Goal: Task Accomplishment & Management: Manage account settings

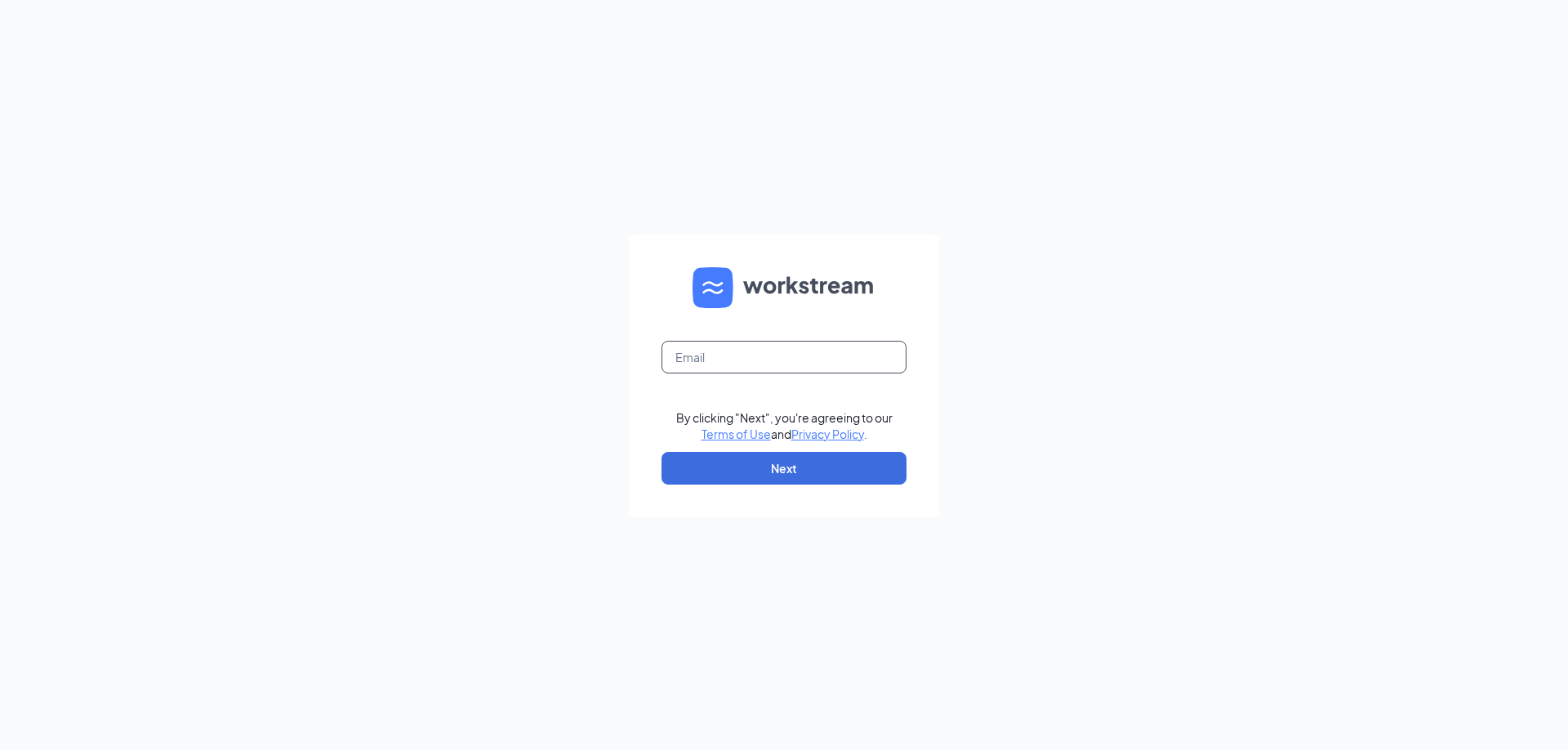
click at [753, 364] on input "text" at bounding box center [783, 356] width 245 height 33
type input "m.walton@smwfalls.com"
click at [807, 456] on button "Next" at bounding box center [783, 467] width 245 height 33
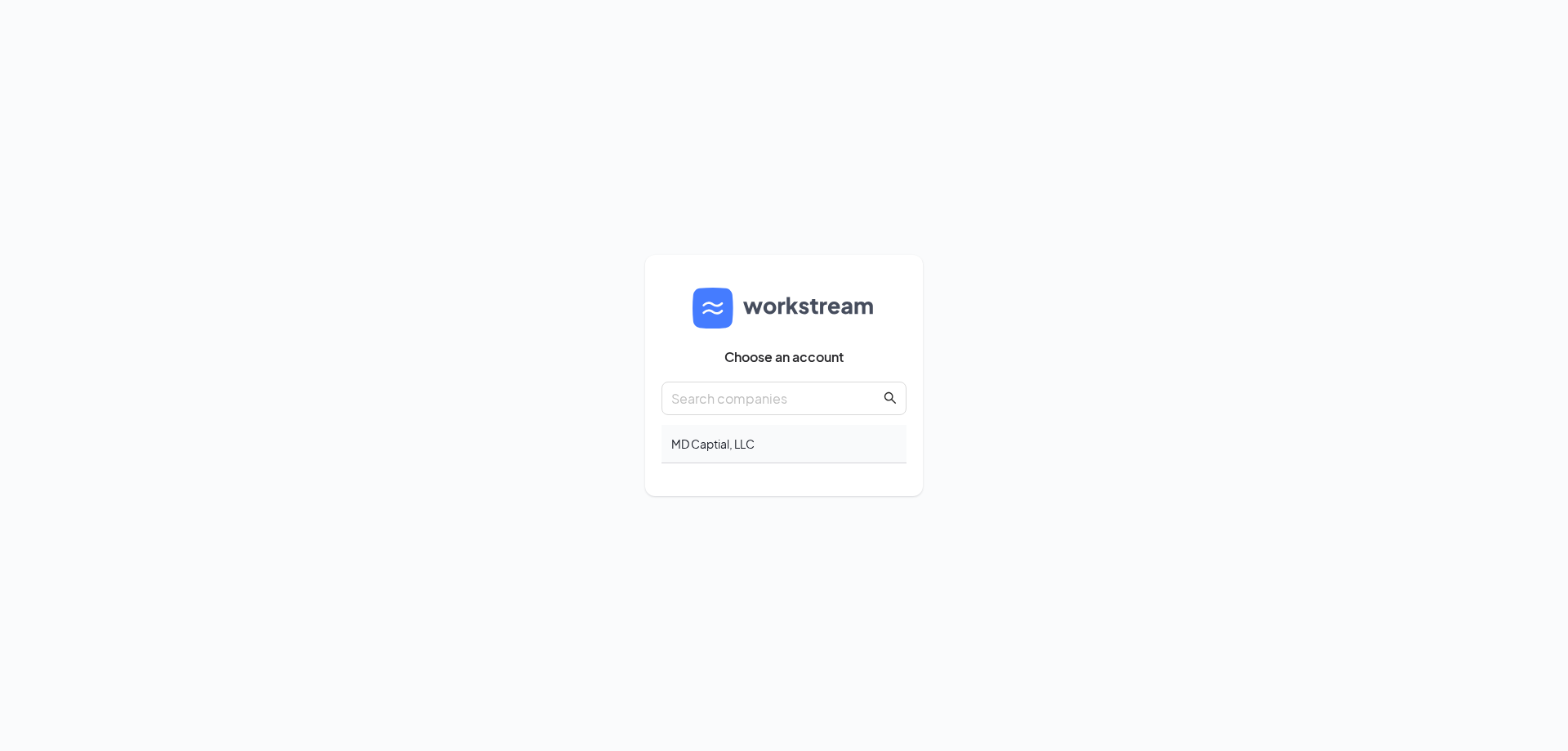
click at [791, 439] on div "MD Captial, LLC" at bounding box center [783, 444] width 245 height 38
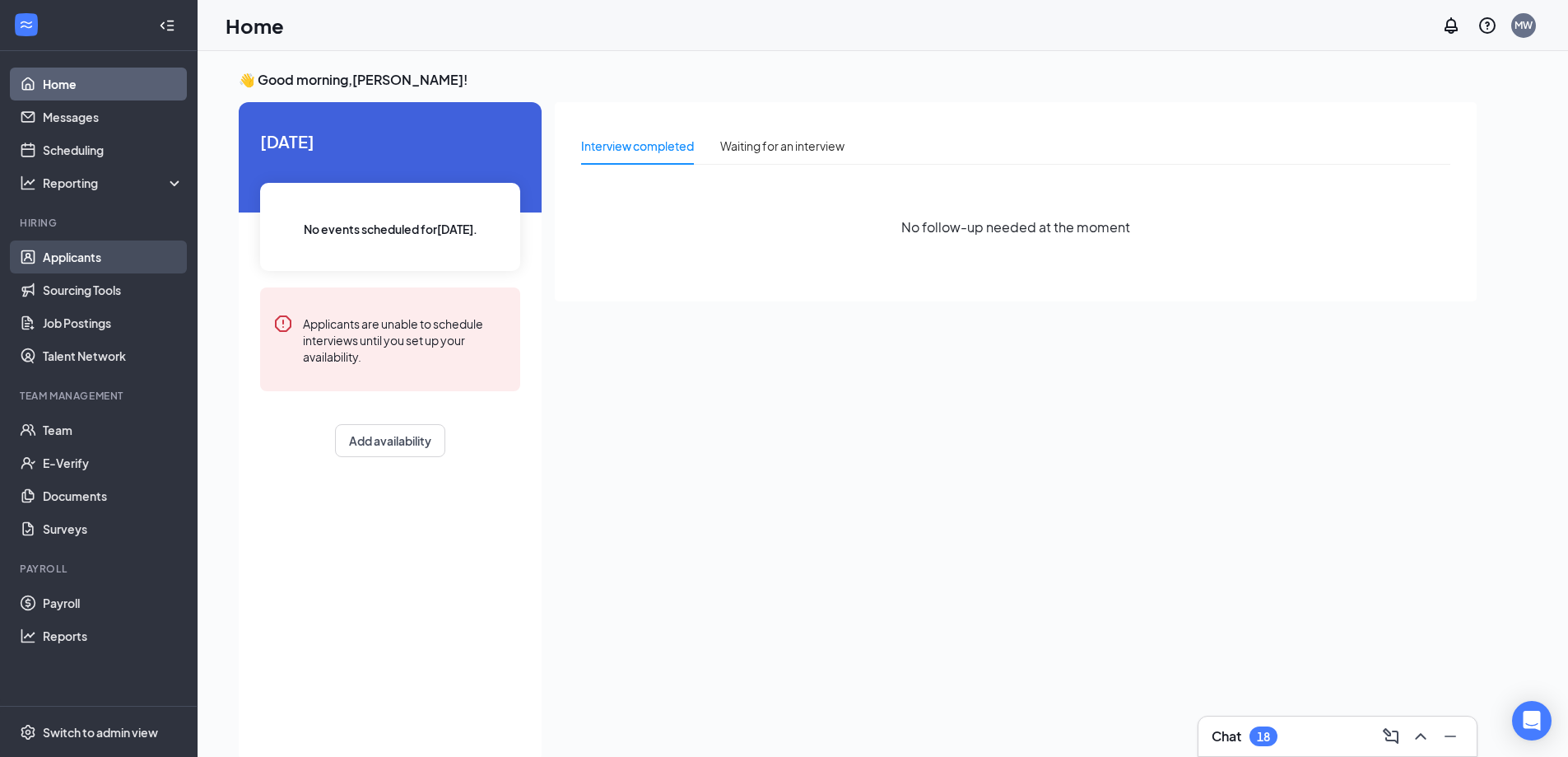
click at [98, 253] on link "Applicants" at bounding box center [113, 256] width 141 height 33
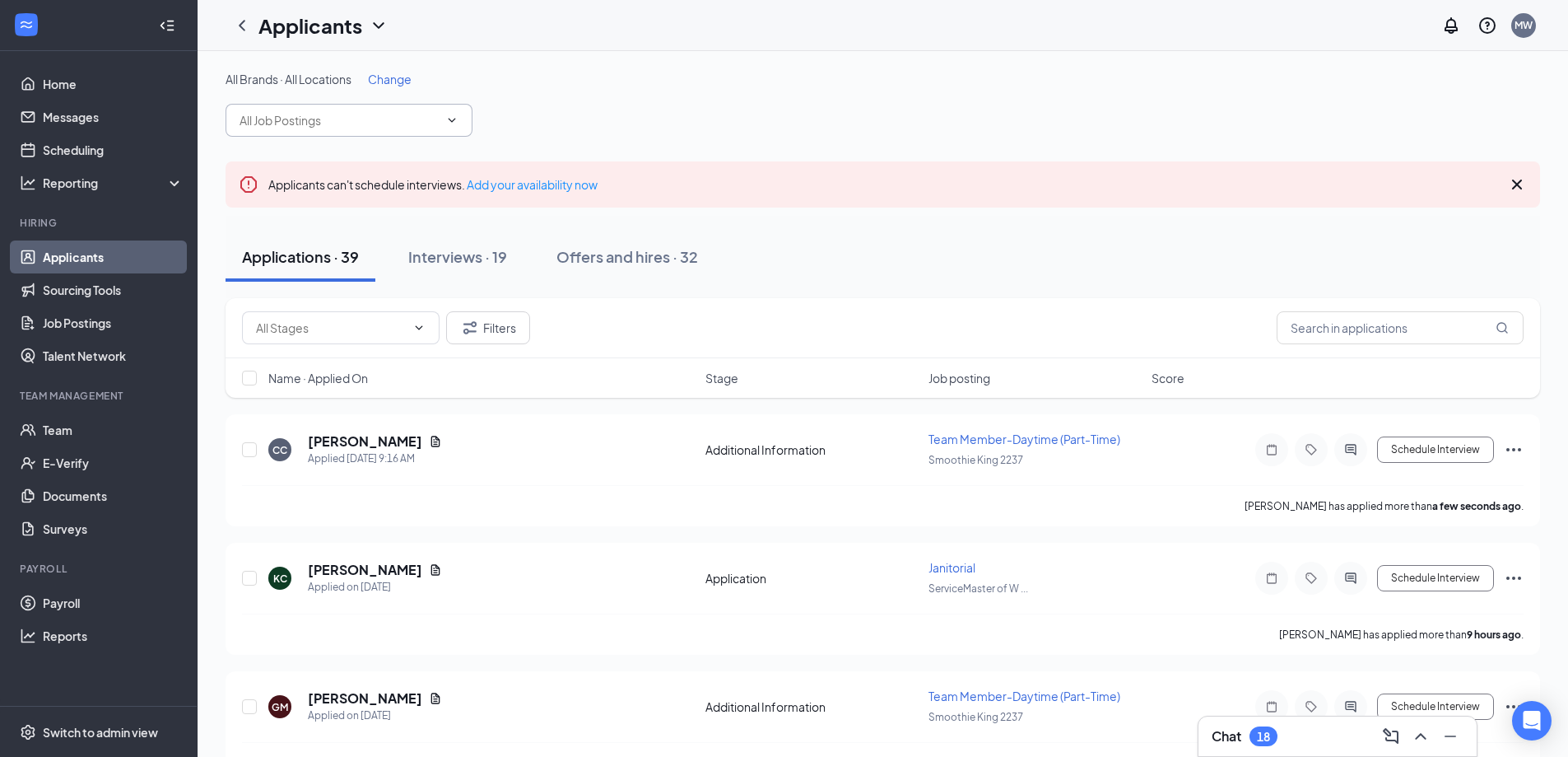
click at [356, 117] on input "text" at bounding box center [339, 120] width 199 height 18
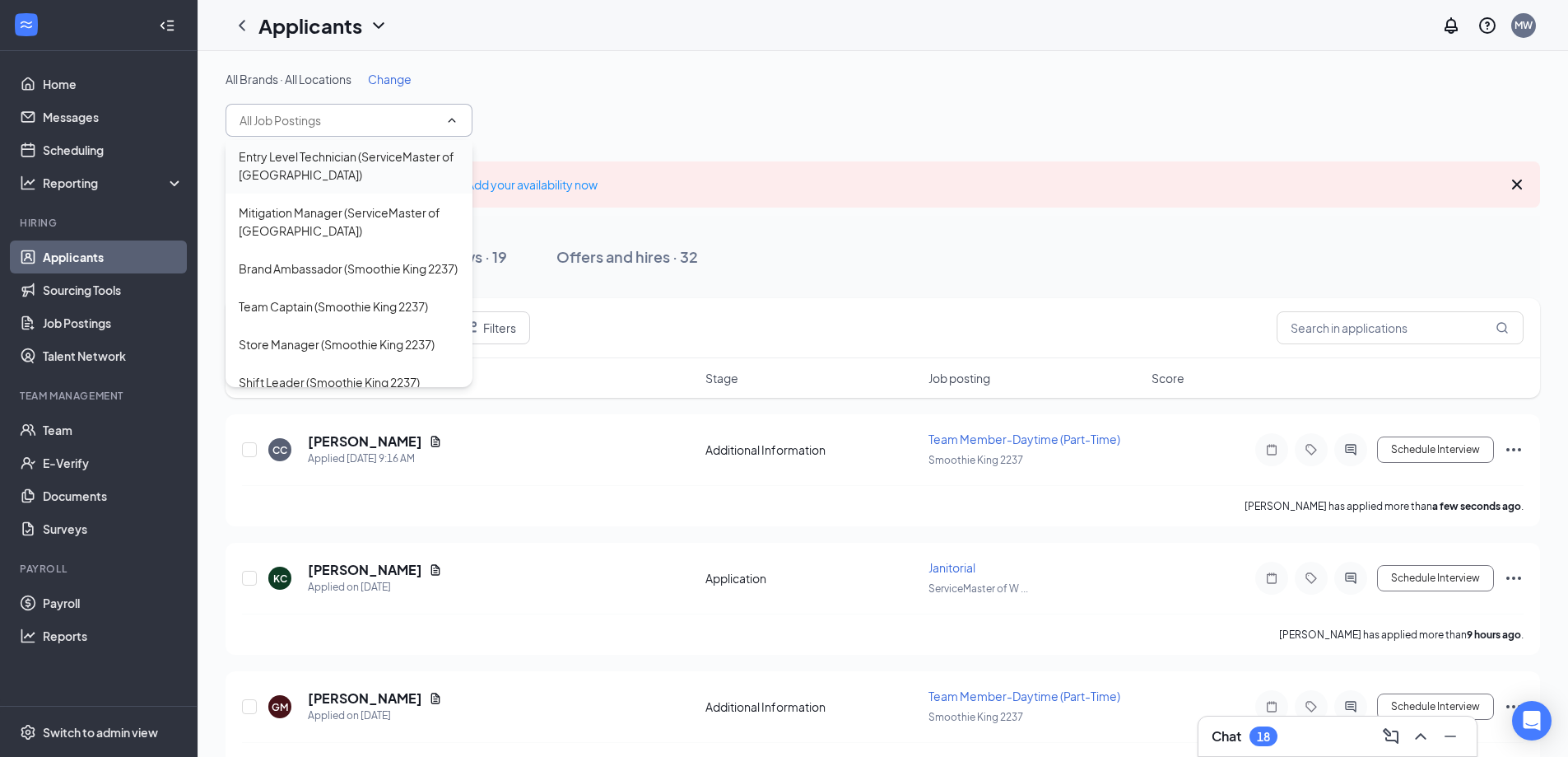
scroll to position [329, 0]
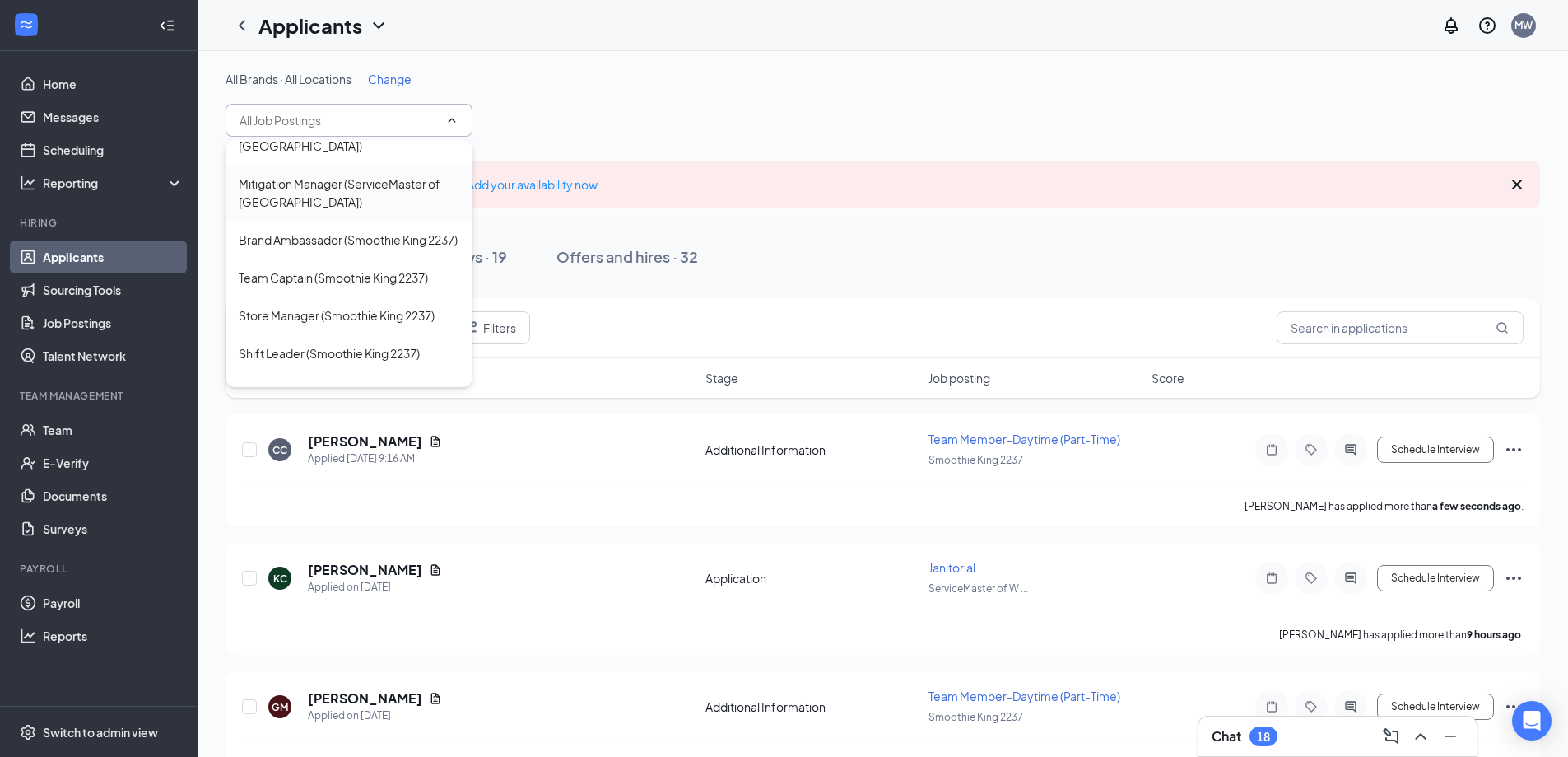
click at [326, 174] on div "Mitigation Manager (ServiceMaster of Wichita Falls)" at bounding box center [349, 192] width 220 height 37
type input "Mitigation Manager (ServiceMaster of Wichita Falls)"
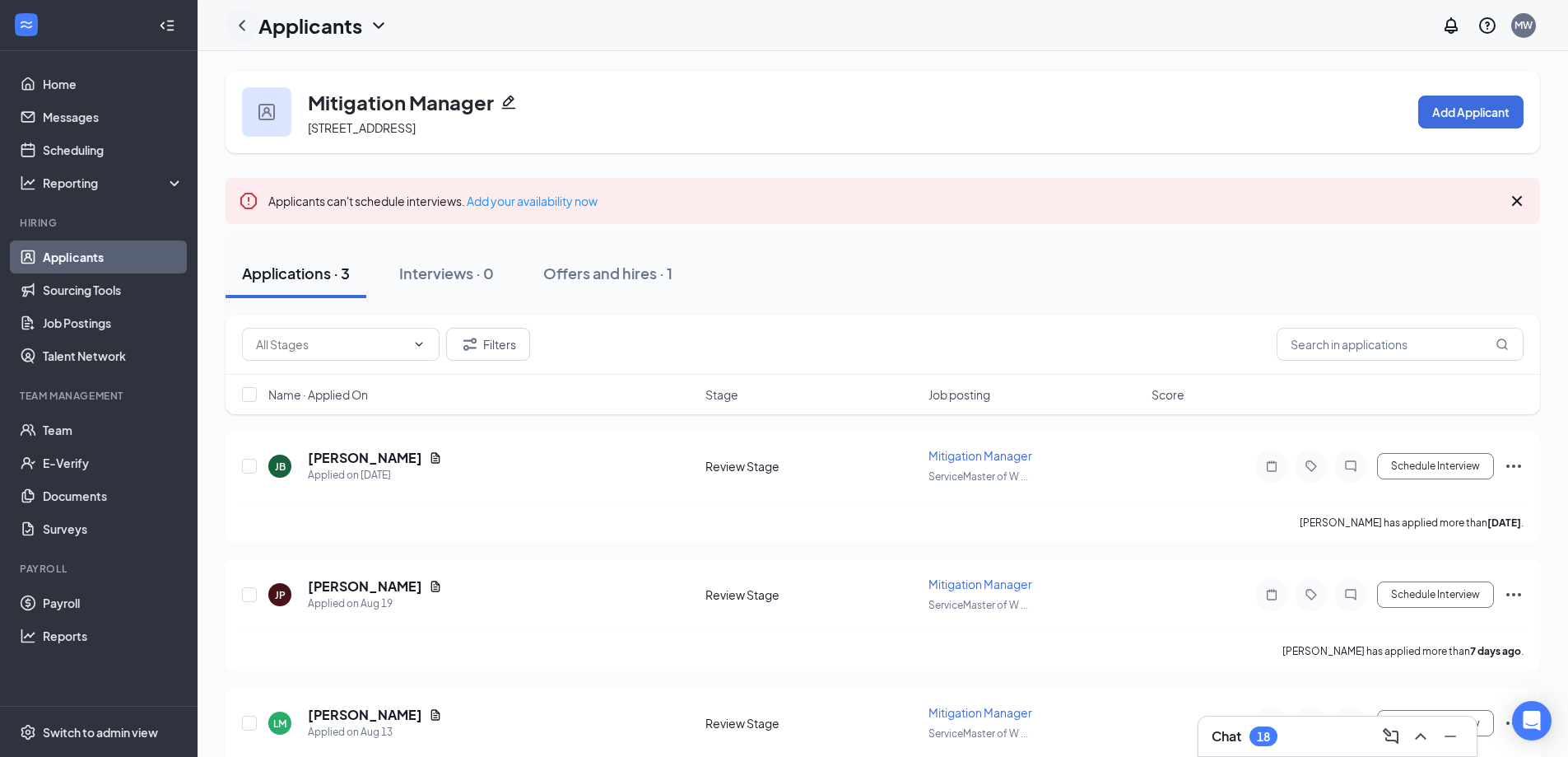
click at [238, 30] on icon "ChevronLeft" at bounding box center [242, 25] width 20 height 20
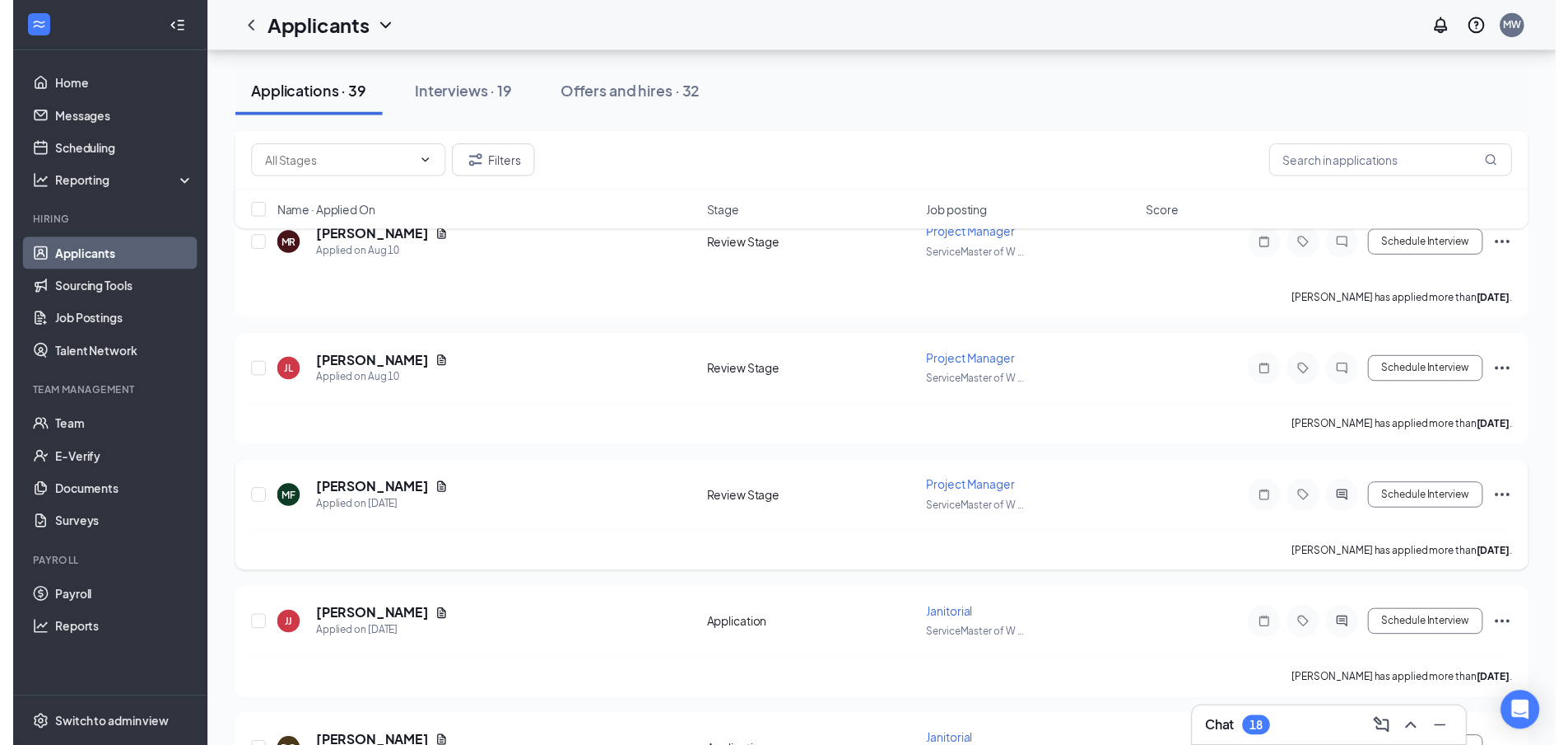
scroll to position [3048, 0]
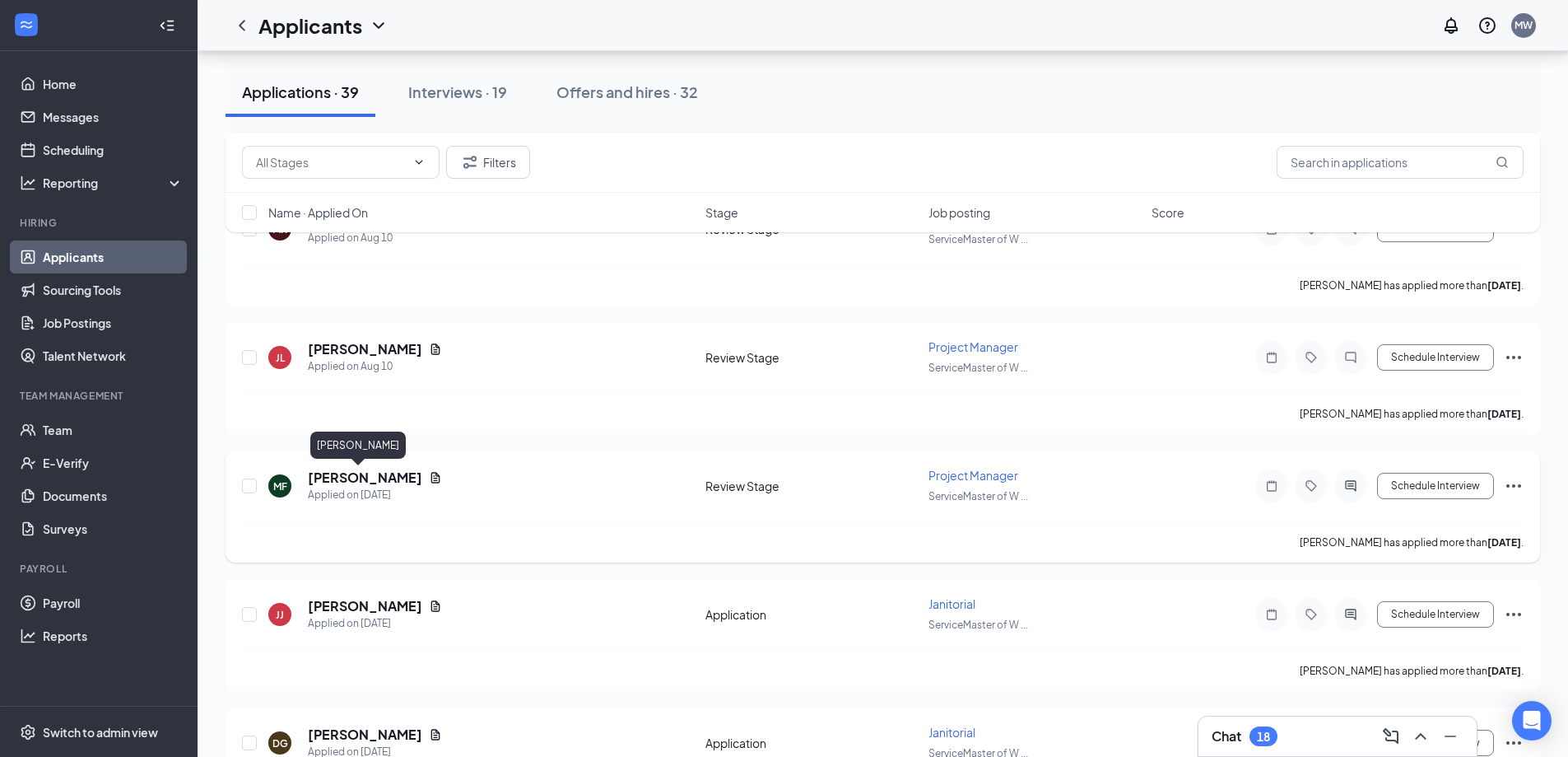
click at [354, 475] on h5 "Mark Ford" at bounding box center [365, 477] width 114 height 18
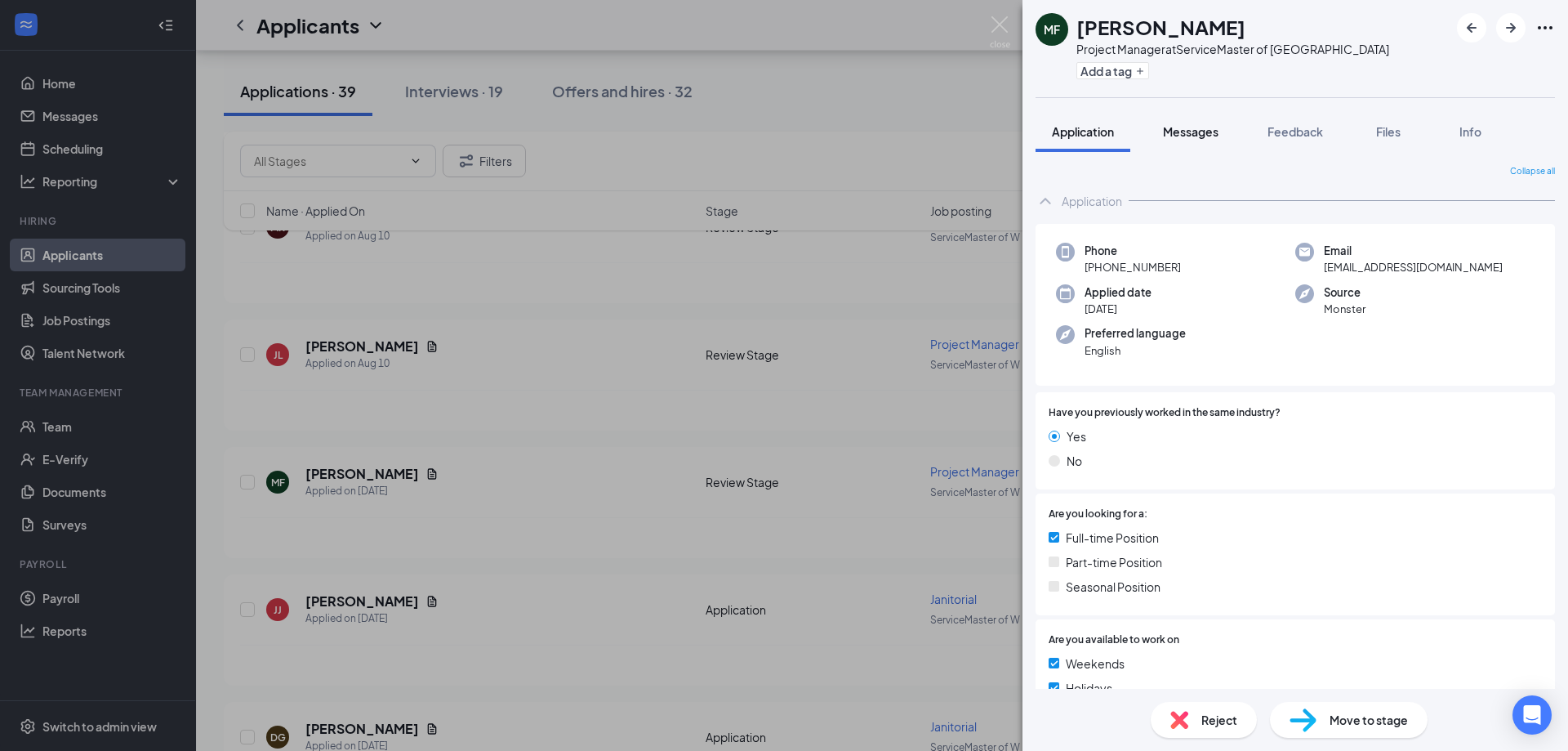
click at [1205, 133] on span "Messages" at bounding box center [1190, 131] width 56 height 15
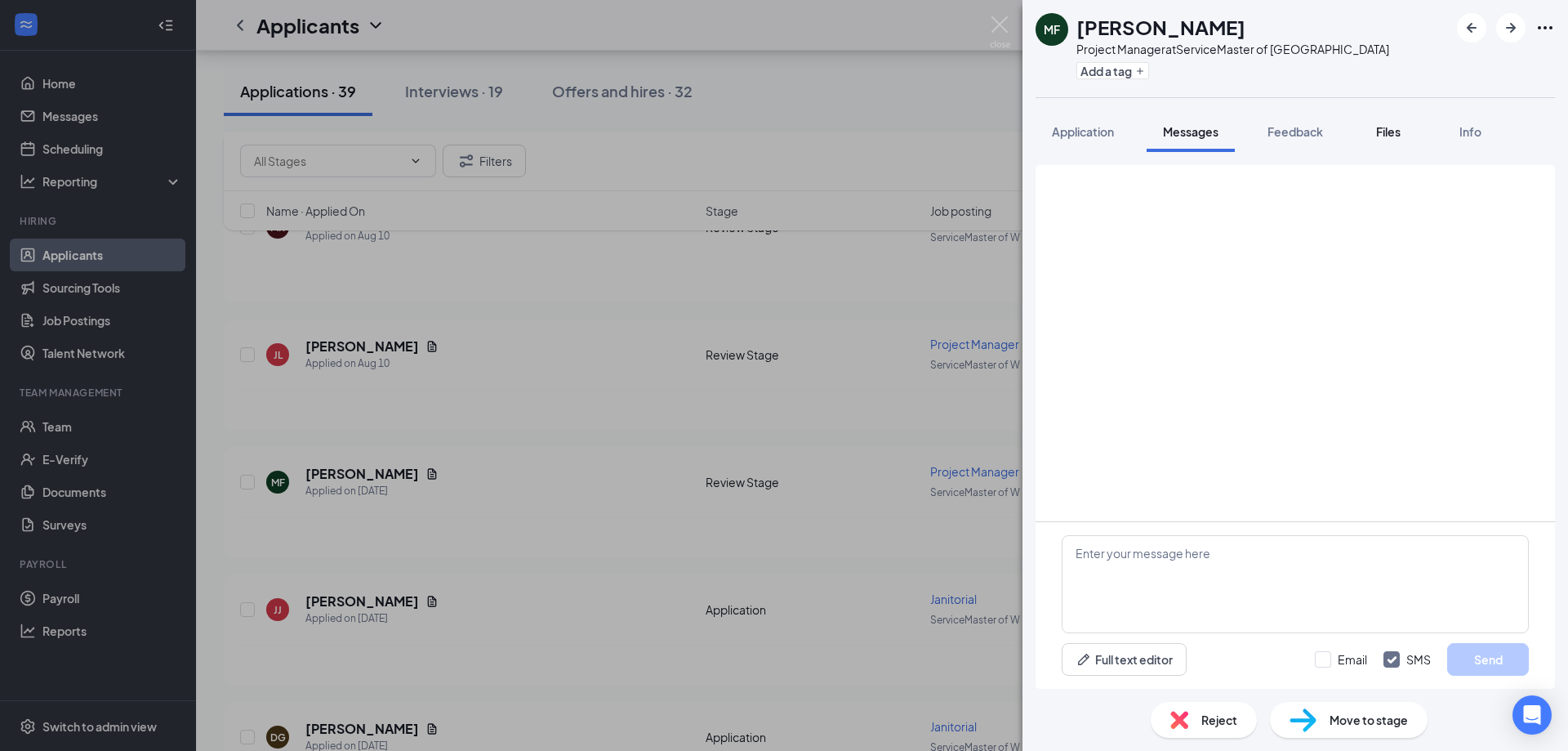
click at [1378, 133] on span "Files" at bounding box center [1388, 131] width 24 height 15
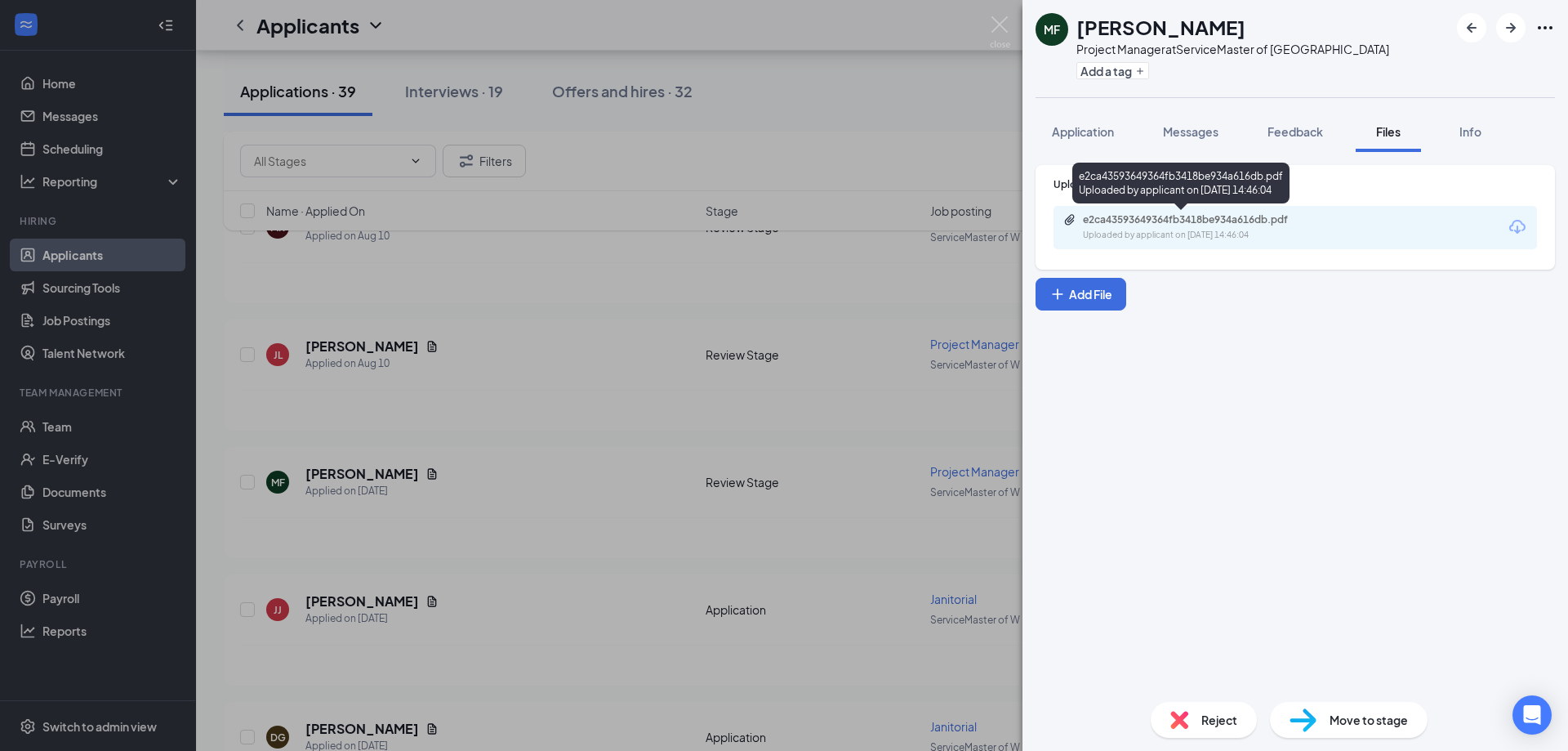
click at [1166, 232] on div "Uploaded by applicant on Aug 09, 2025 at 14:46:04" at bounding box center [1204, 235] width 245 height 13
click at [1053, 127] on span "Application" at bounding box center [1083, 131] width 62 height 15
click at [576, 570] on div "MF Mark Ford Project Manager at ServiceMaster of Wichita Falls Add a tag Applic…" at bounding box center [784, 375] width 1568 height 751
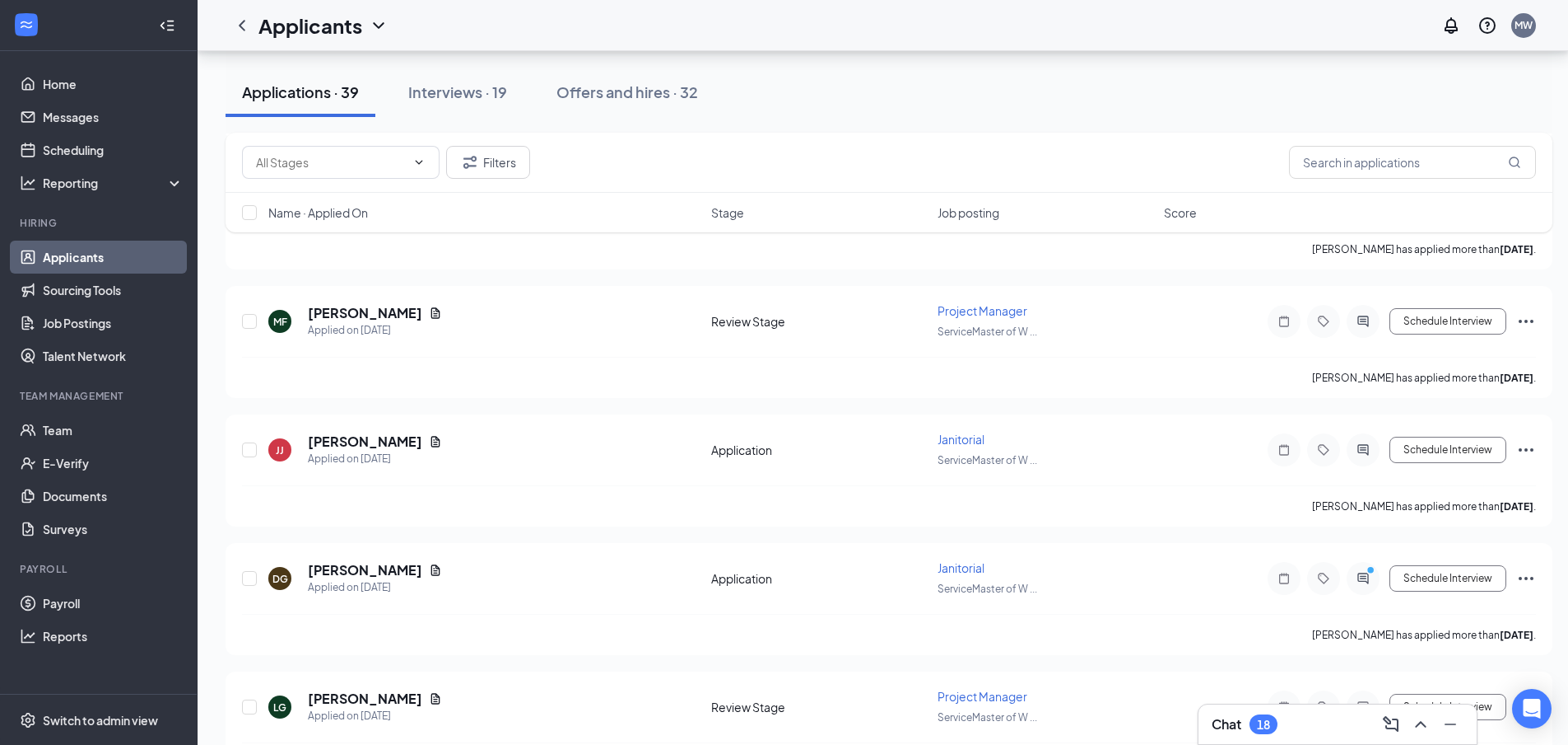
scroll to position [3295, 0]
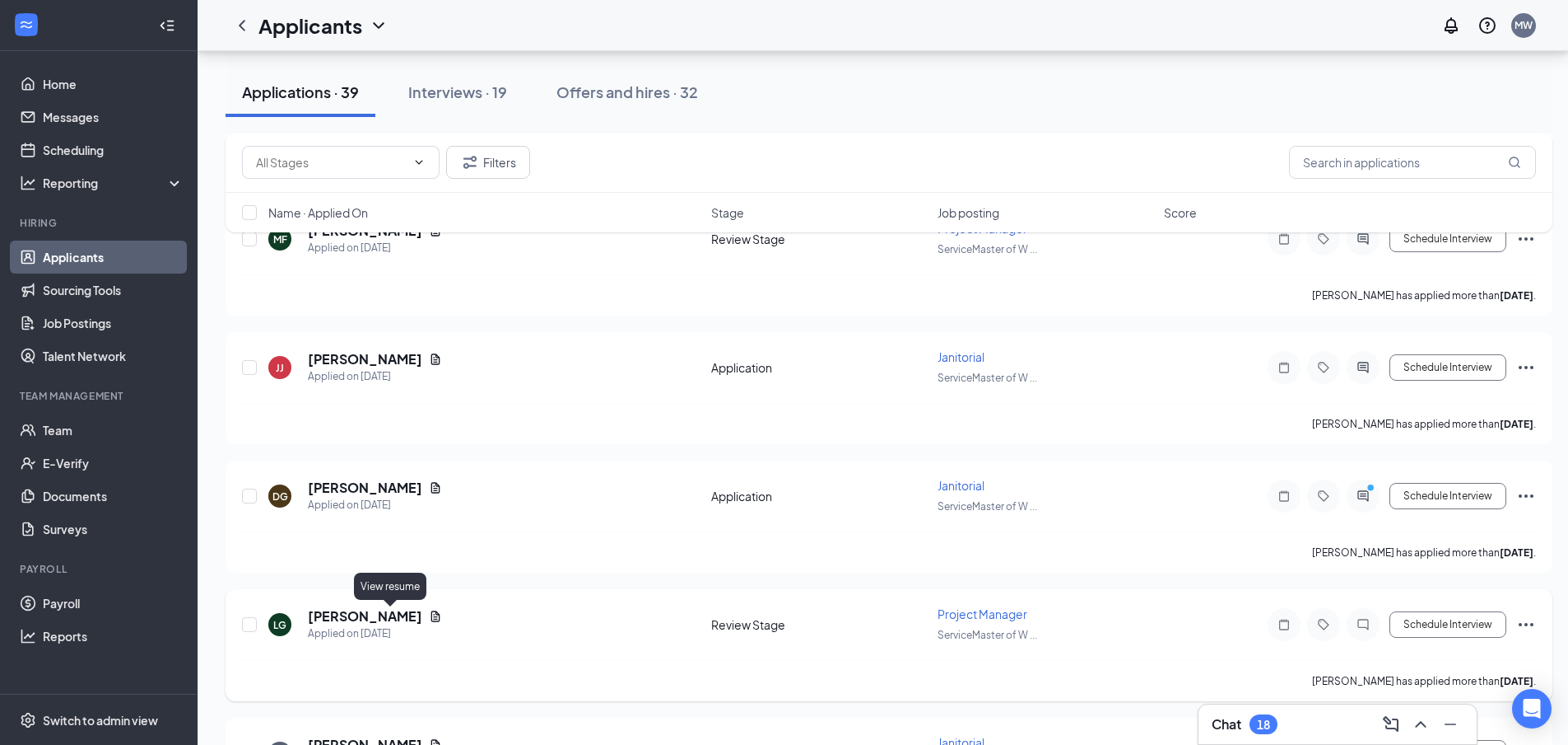
click at [429, 614] on icon "Document" at bounding box center [435, 616] width 13 height 13
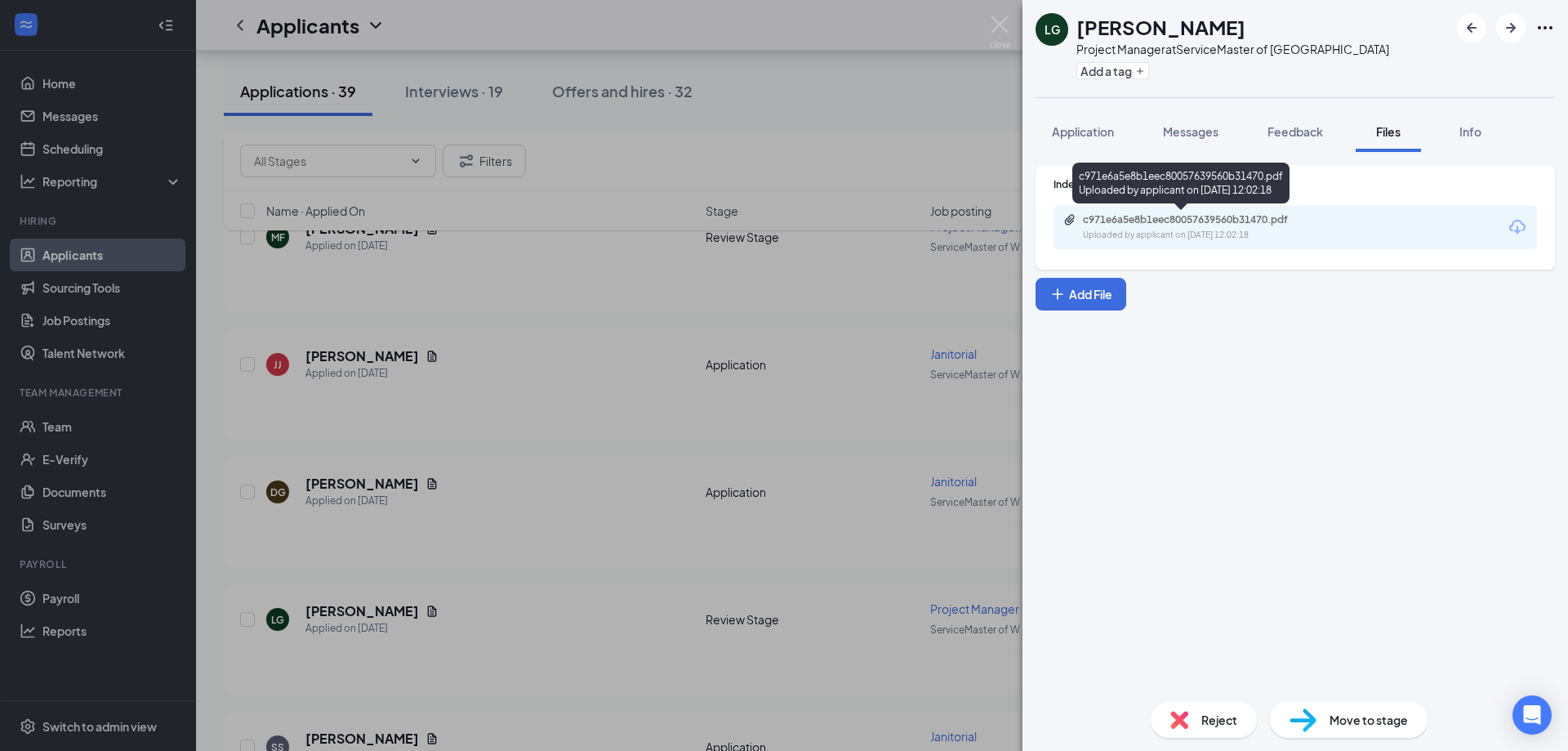
click at [1248, 224] on div "c971e6a5e8b1eec80057639560b31470.pdf" at bounding box center [1197, 220] width 229 height 13
click at [546, 411] on div "LG Lisa Garcia Project Manager at ServiceMaster of Wichita Falls Add a tag Appl…" at bounding box center [784, 375] width 1568 height 751
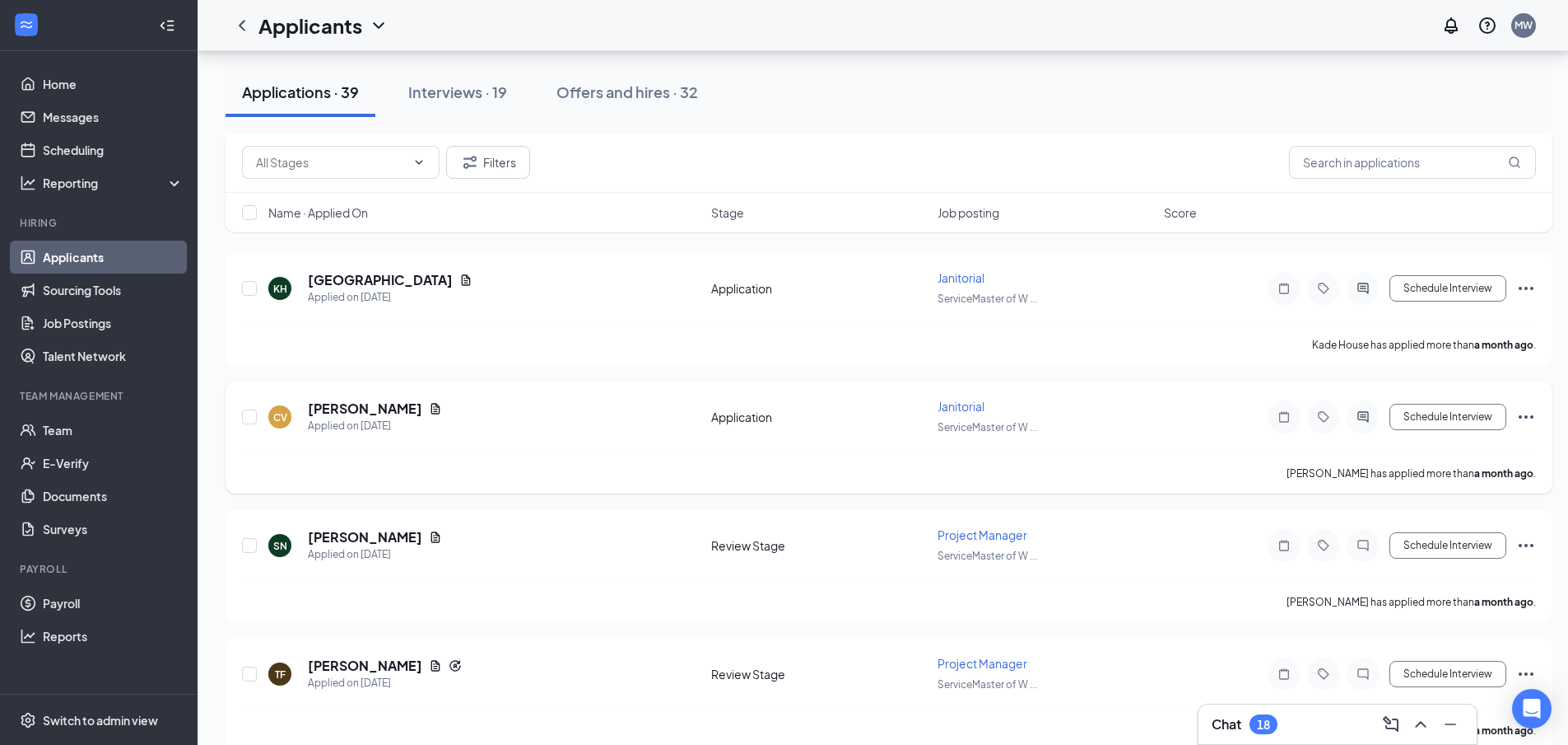
scroll to position [4685, 0]
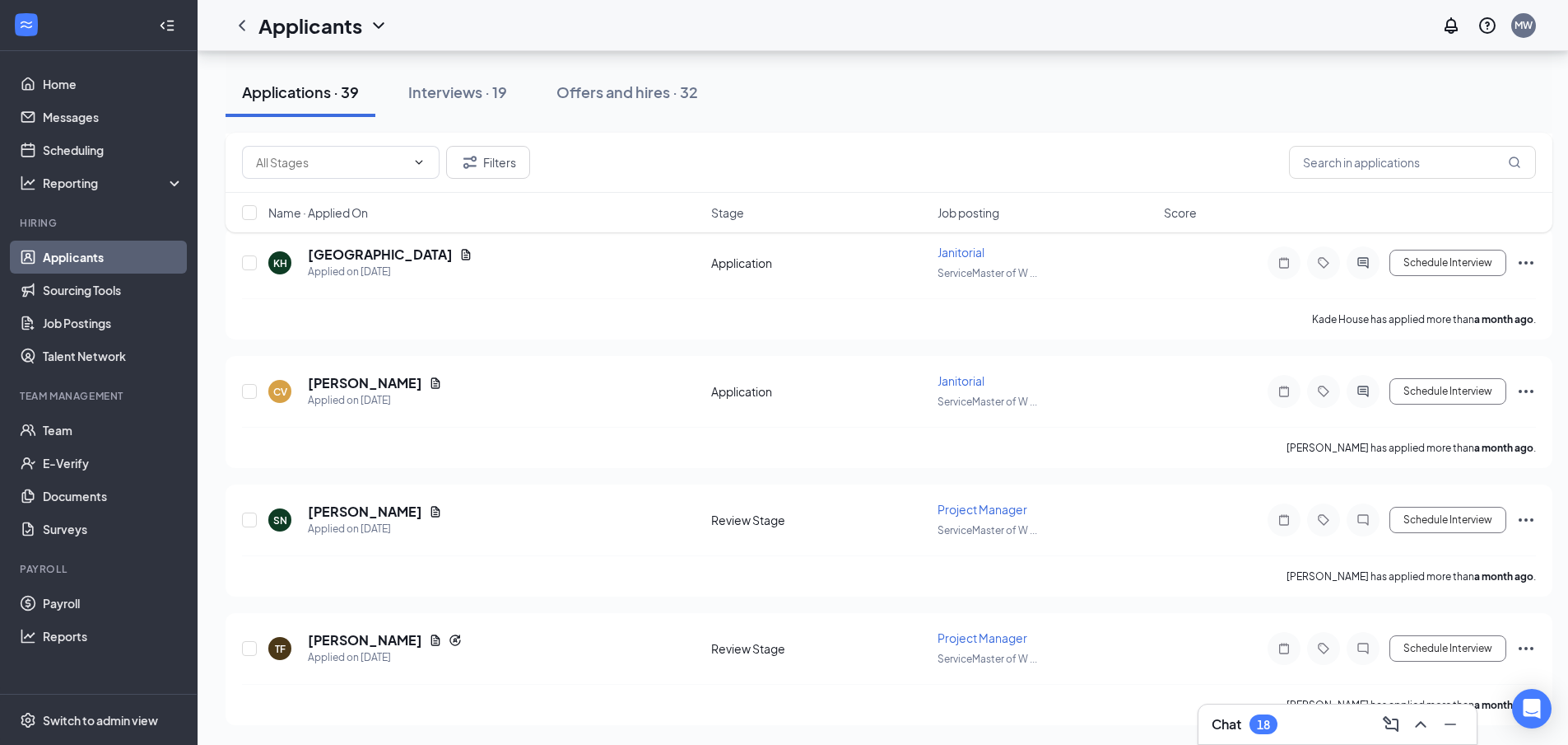
click at [1270, 719] on div "18" at bounding box center [1264, 724] width 13 height 14
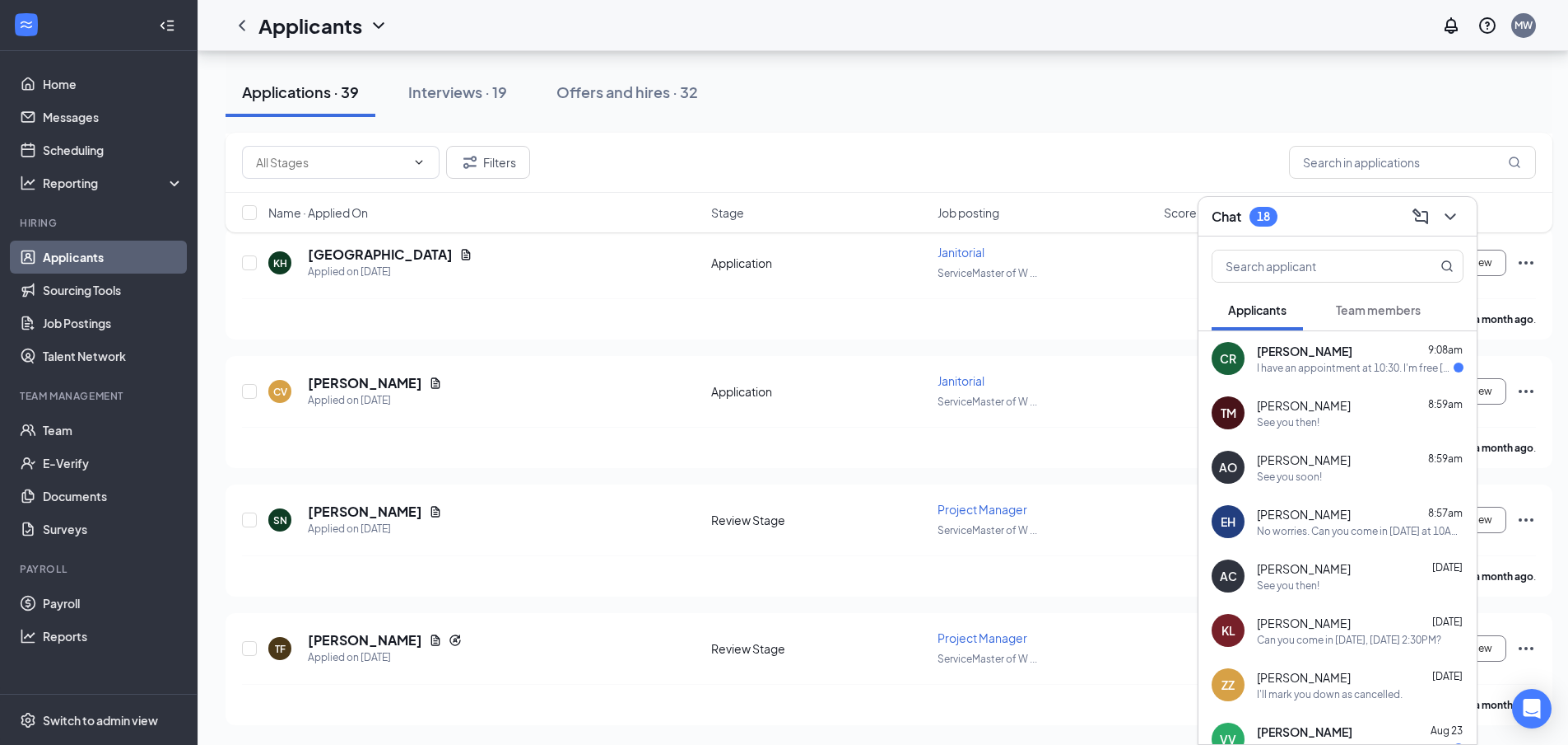
click at [1339, 476] on div "See you soon!" at bounding box center [1361, 476] width 206 height 14
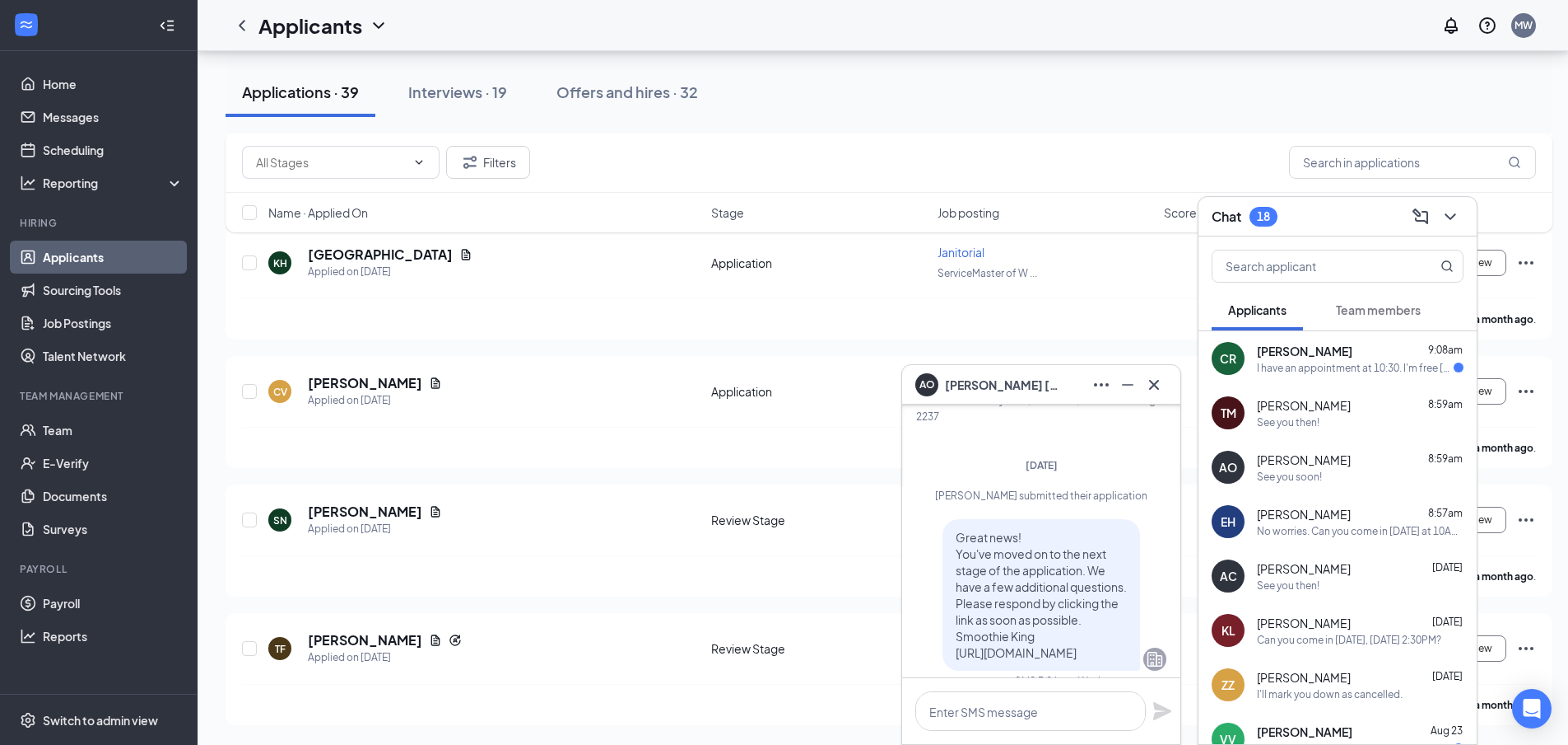
scroll to position [-494, 0]
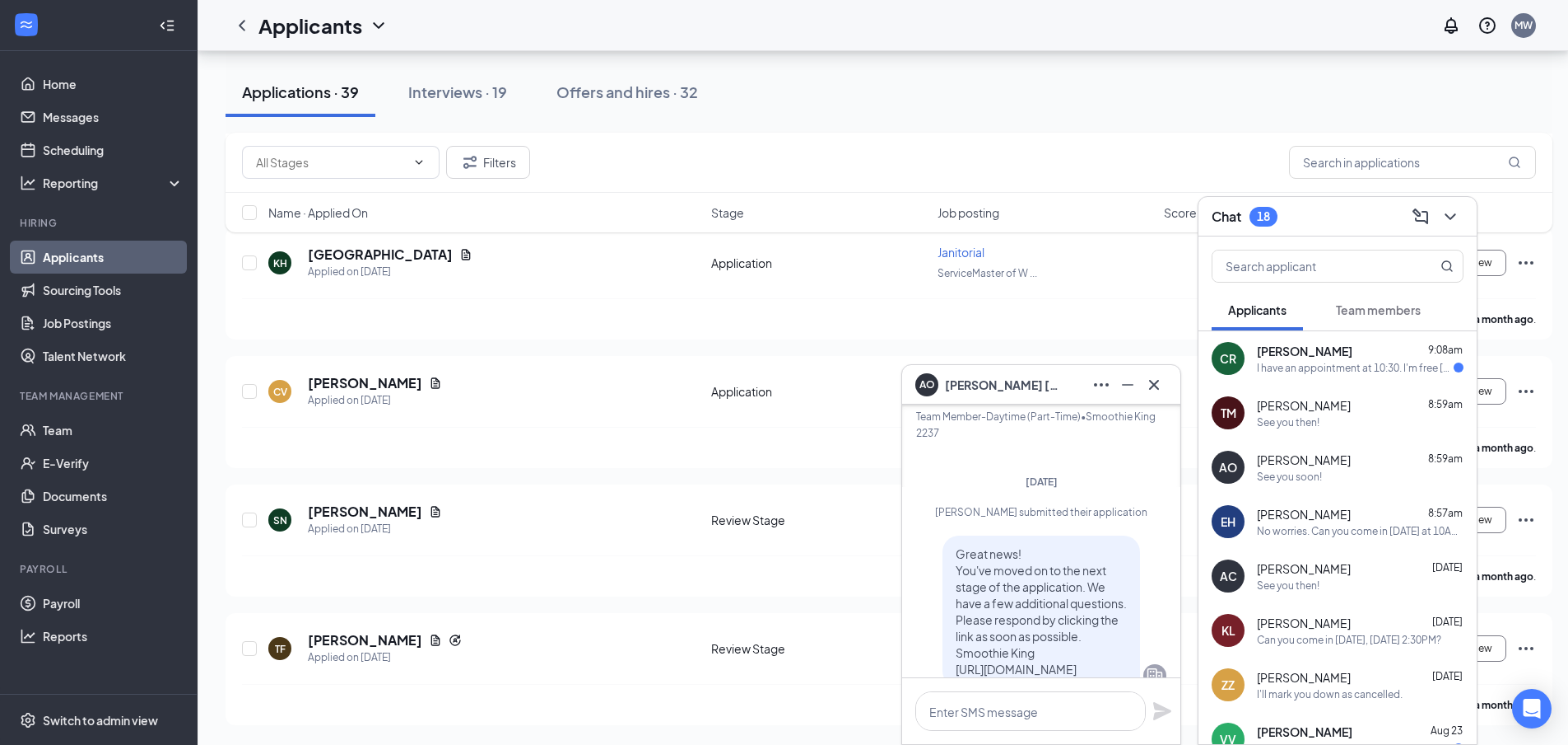
click at [1308, 525] on div "No worries. Can you come in Friday at 10AM?" at bounding box center [1361, 530] width 206 height 14
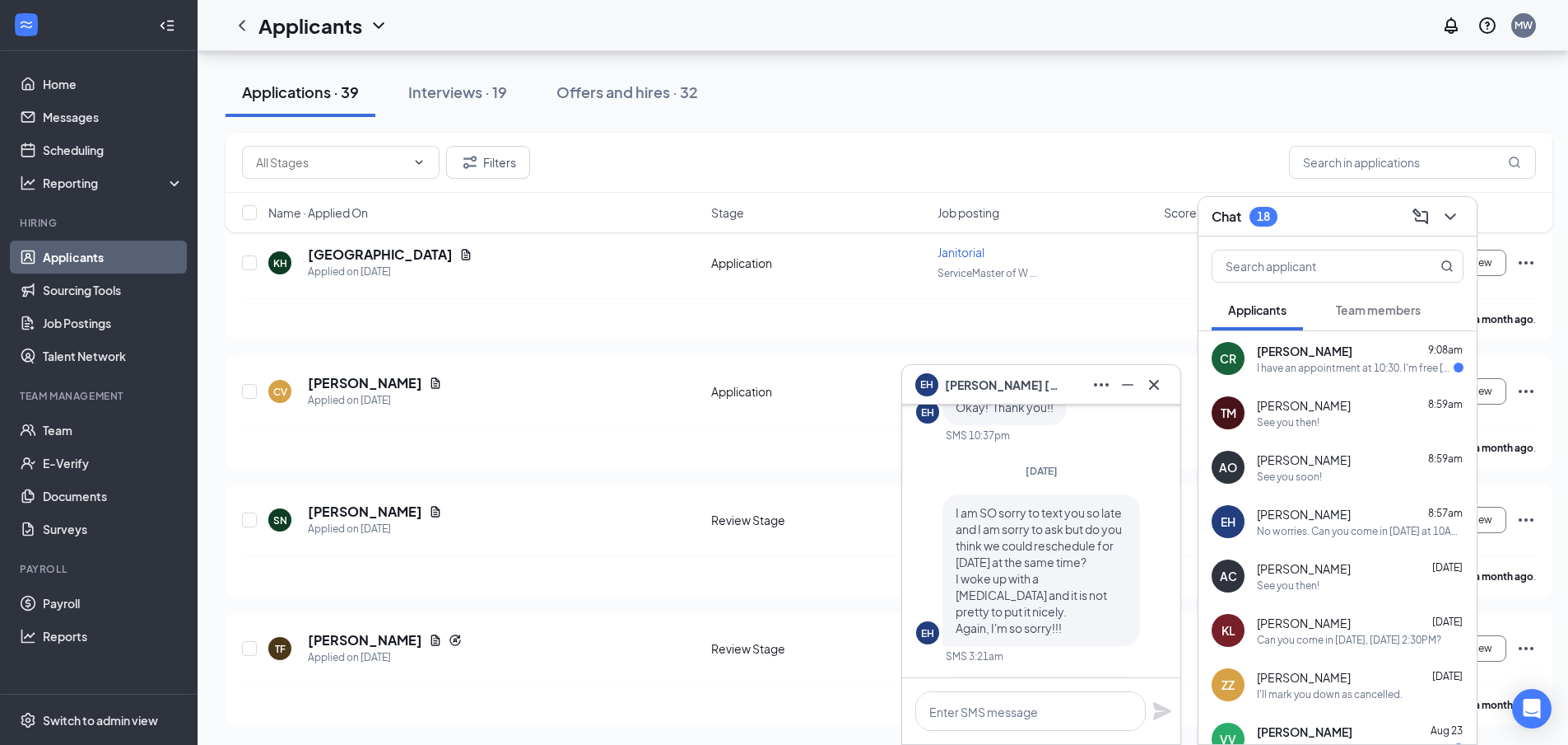
scroll to position [0, 0]
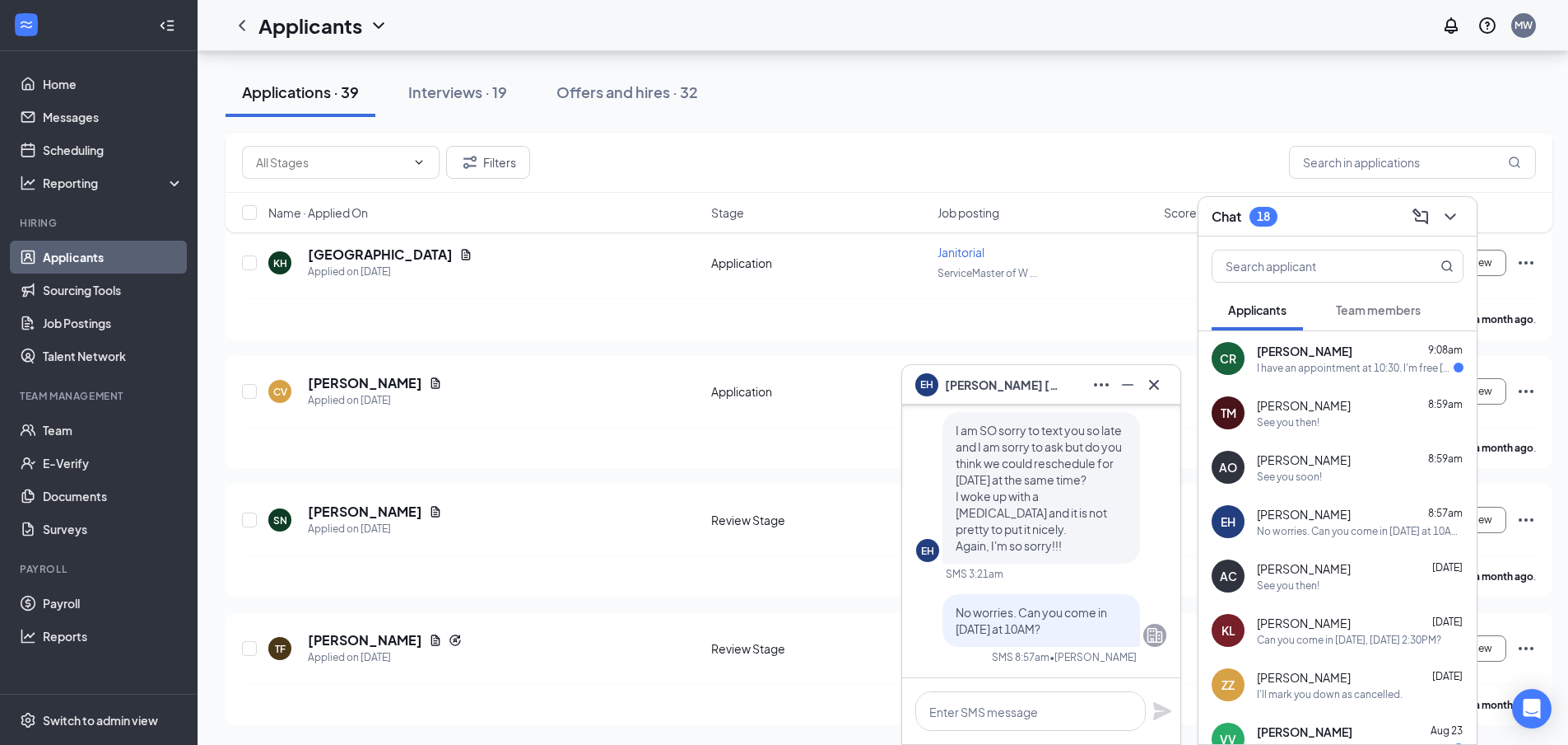
click at [1365, 575] on div "Abigail Childers Aug 25" at bounding box center [1361, 569] width 206 height 17
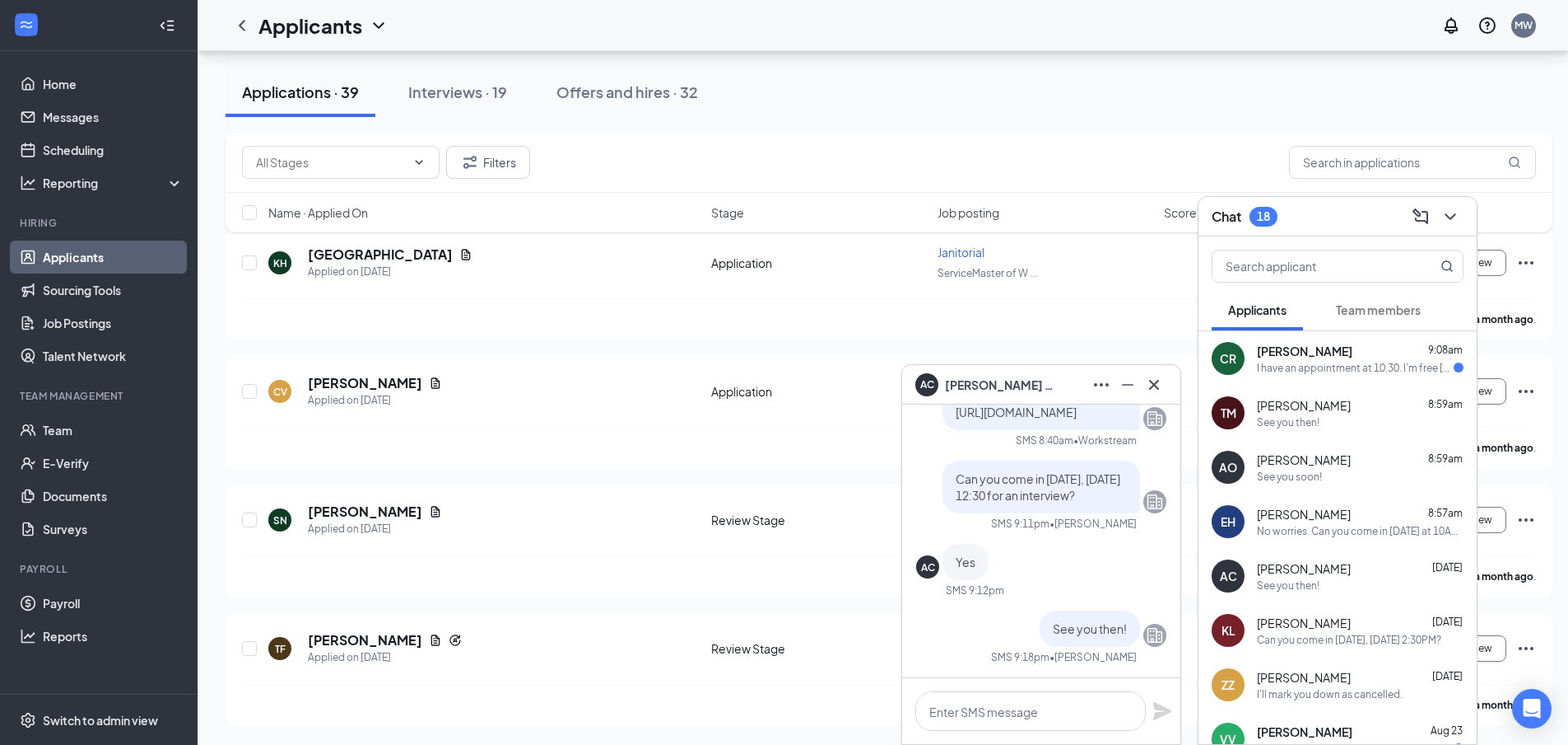
click at [1364, 437] on div "TM Trentisha Magee 8:59am See you then!" at bounding box center [1337, 413] width 279 height 54
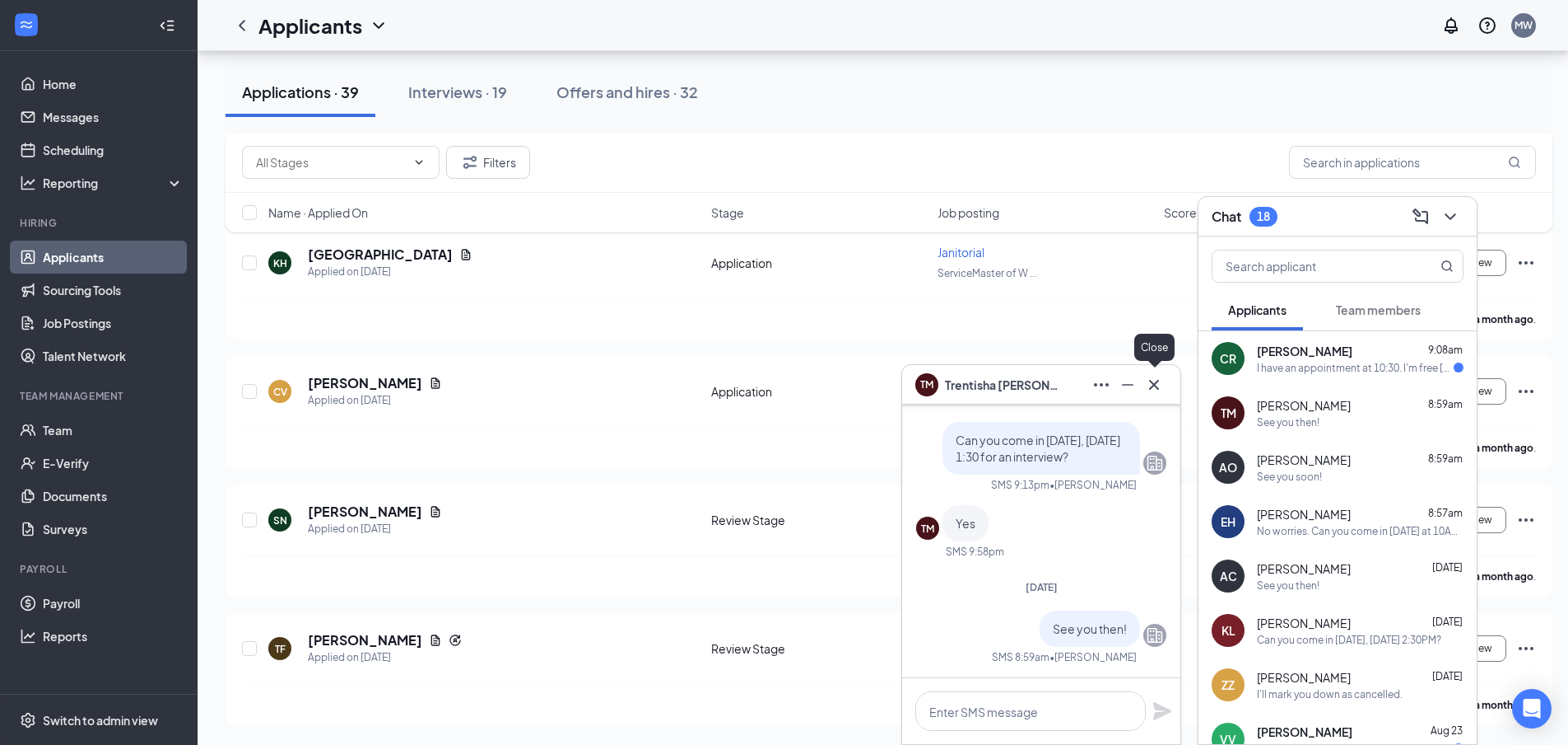
click at [1150, 382] on icon "Cross" at bounding box center [1153, 384] width 20 height 20
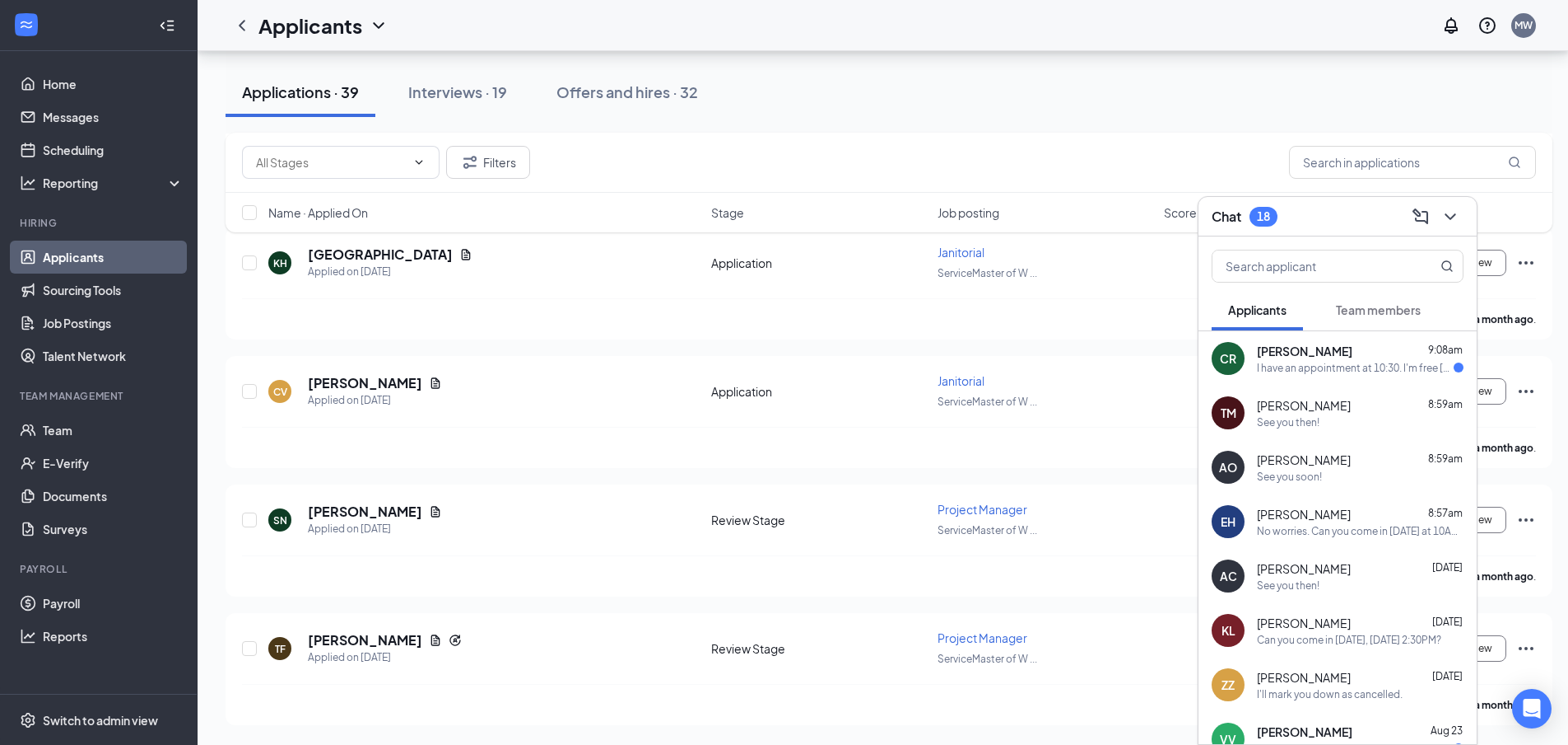
click at [1084, 129] on div "Applications · 39 Interviews · 19 Offers and hires · 32" at bounding box center [889, 92] width 1327 height 83
click at [600, 93] on div "Offers and hires · 32" at bounding box center [626, 92] width 142 height 21
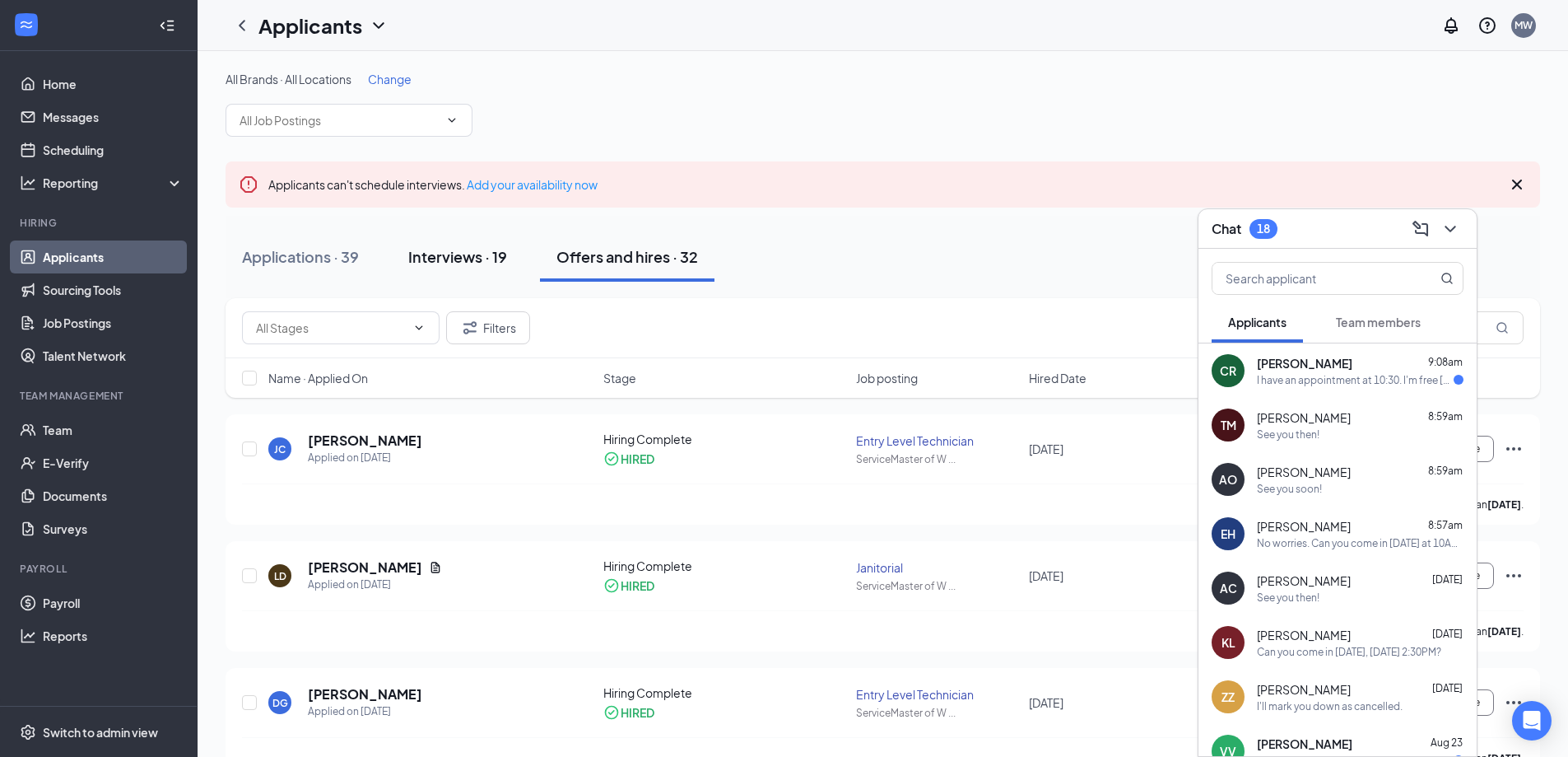
click at [448, 250] on div "Interviews · 19" at bounding box center [457, 256] width 98 height 21
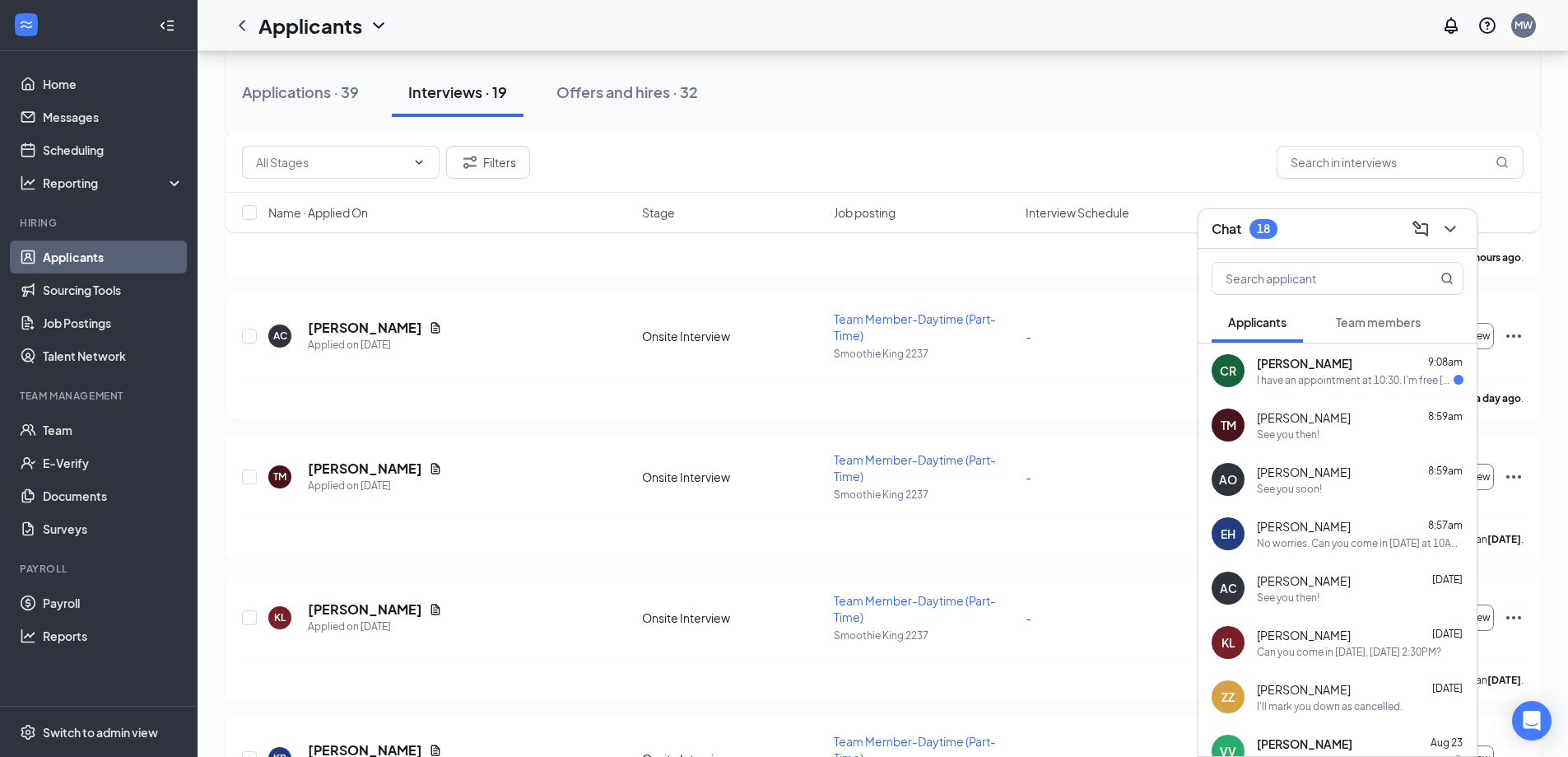
scroll to position [412, 0]
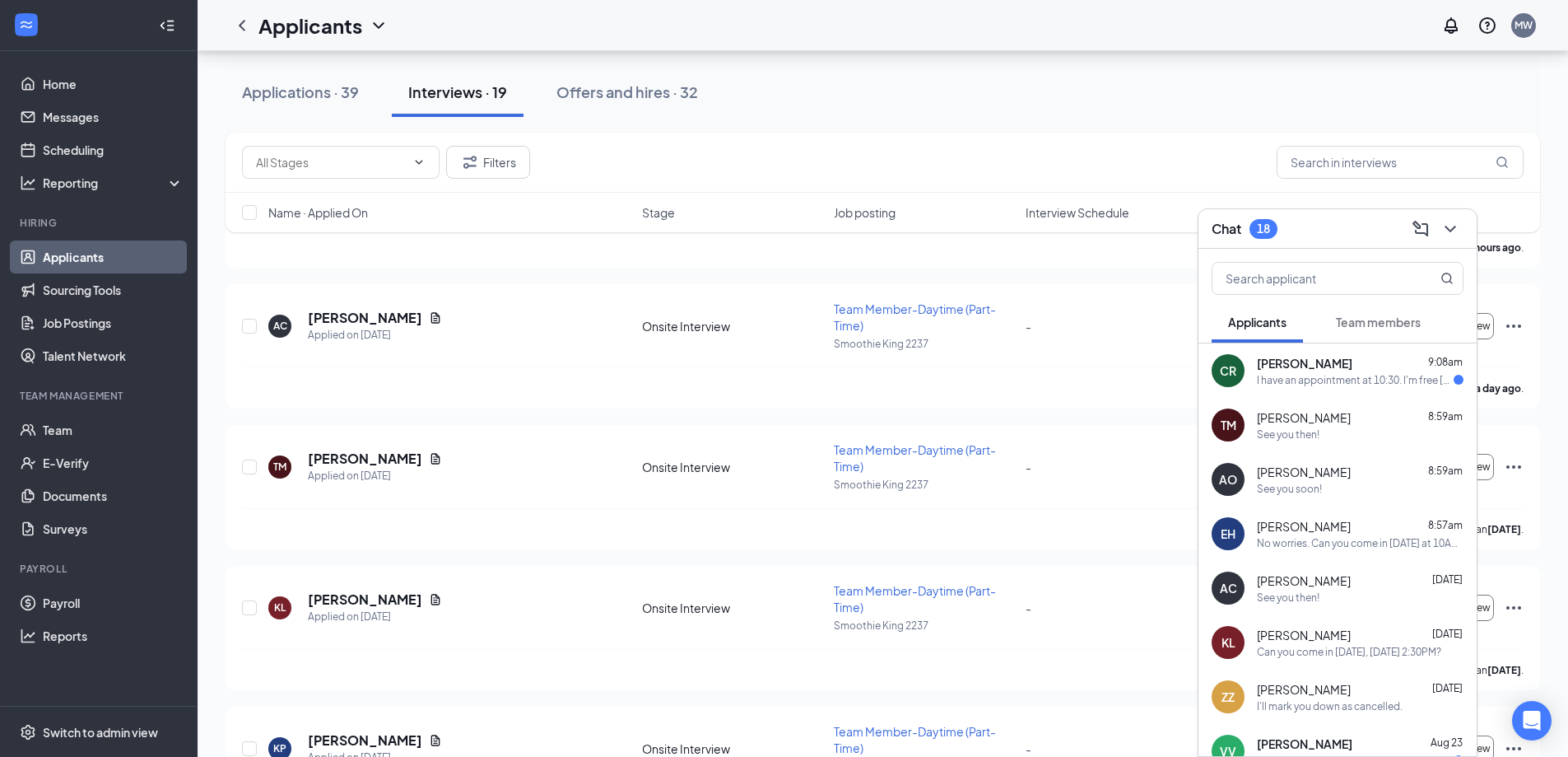
click at [1177, 153] on div "Filters" at bounding box center [882, 161] width 1282 height 33
click at [1338, 592] on div "See you then!" at bounding box center [1361, 597] width 206 height 14
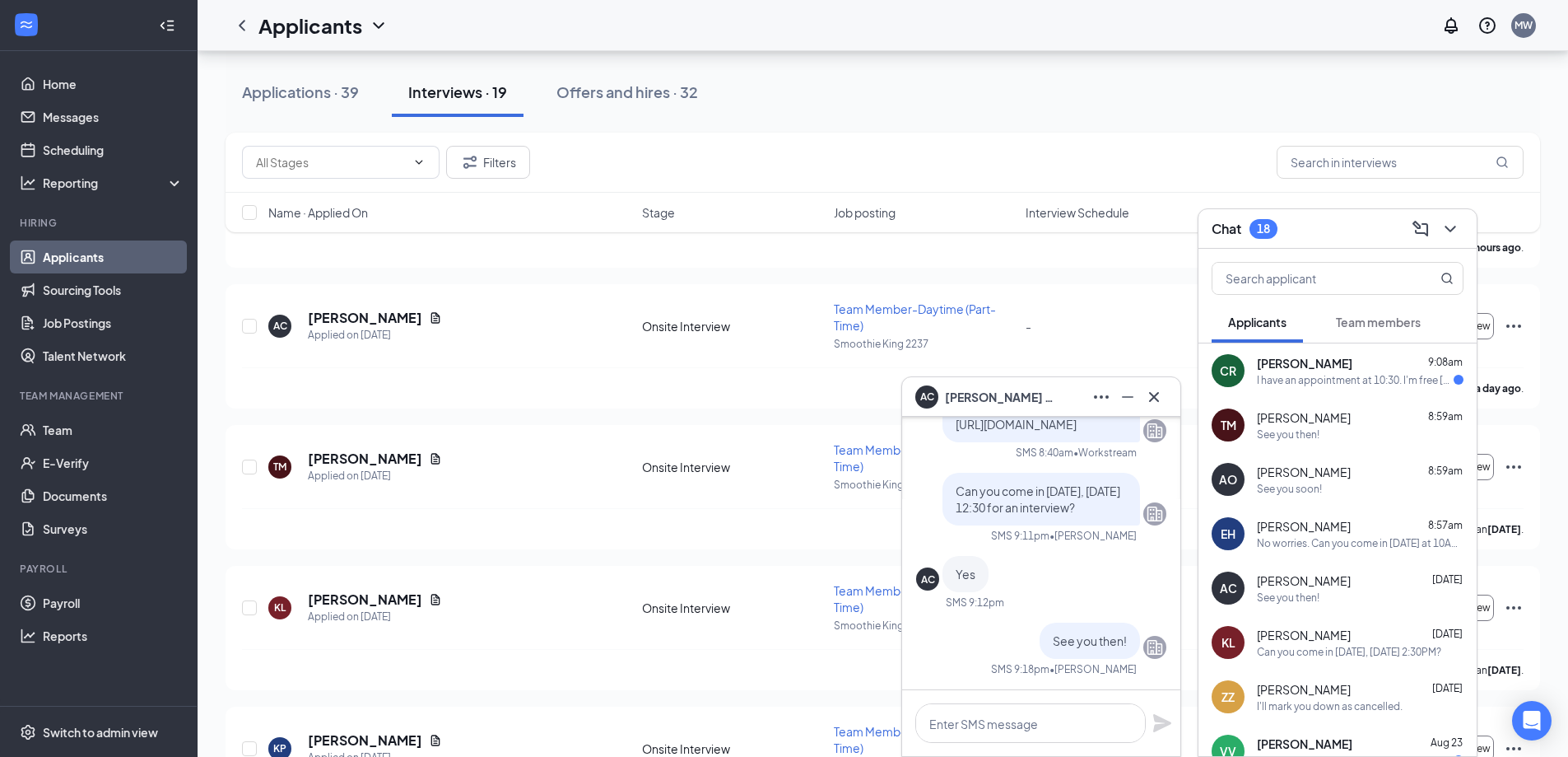
click at [1312, 691] on span "Zander Zander" at bounding box center [1304, 689] width 94 height 17
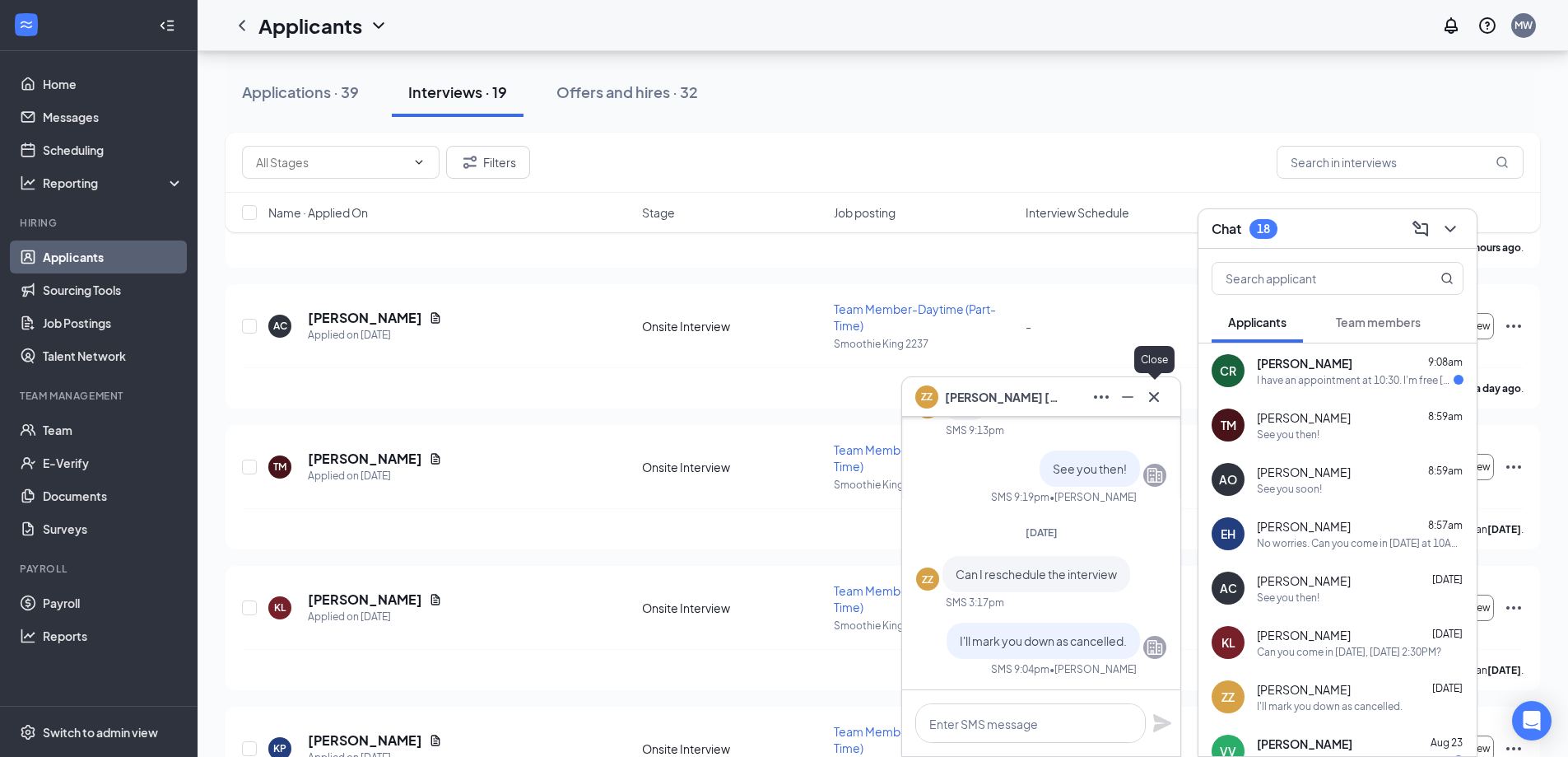
click at [1161, 400] on icon "Cross" at bounding box center [1153, 397] width 20 height 20
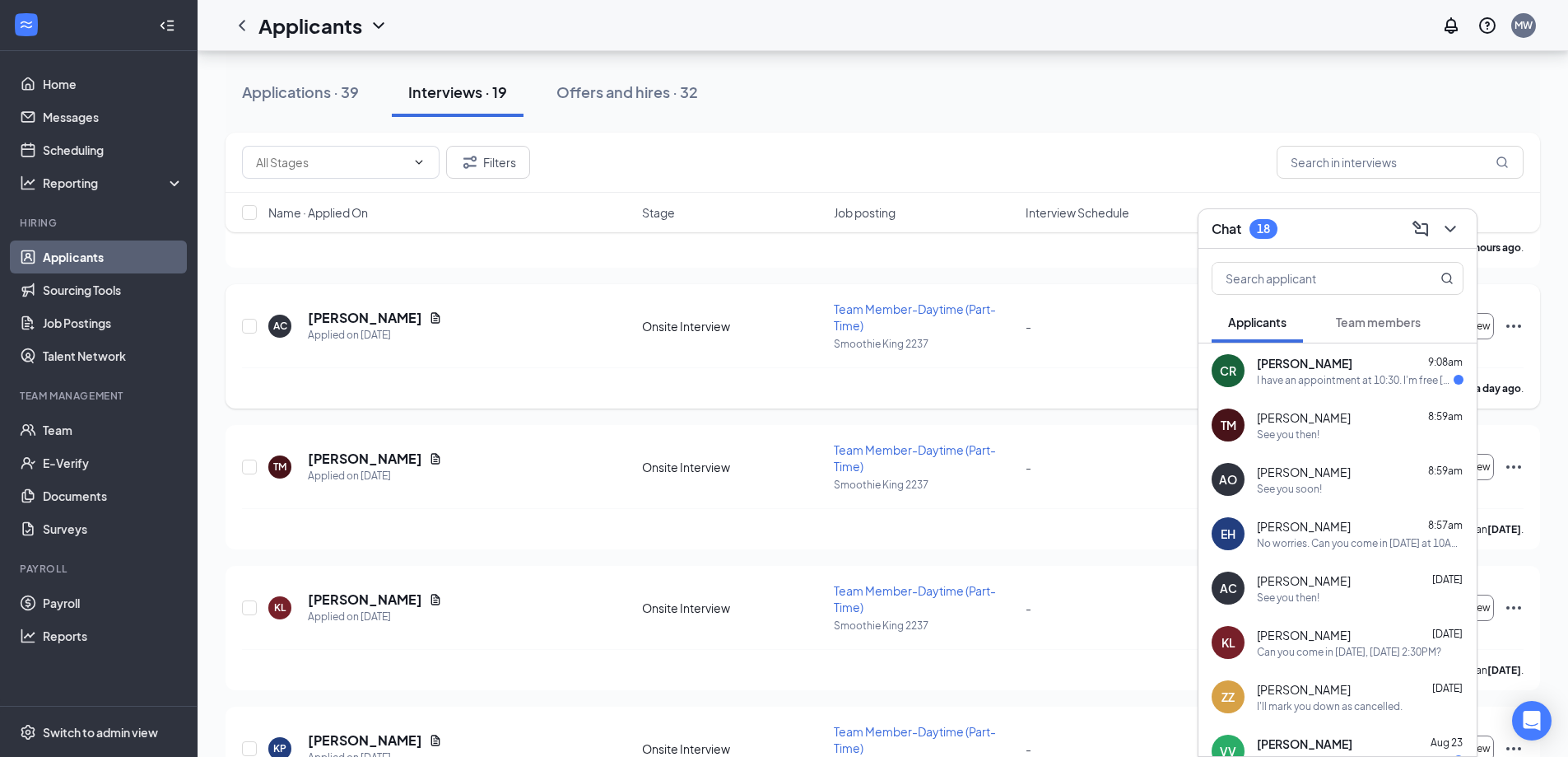
click at [942, 307] on span "Team Member-Daytime (Part-Time)" at bounding box center [914, 316] width 162 height 31
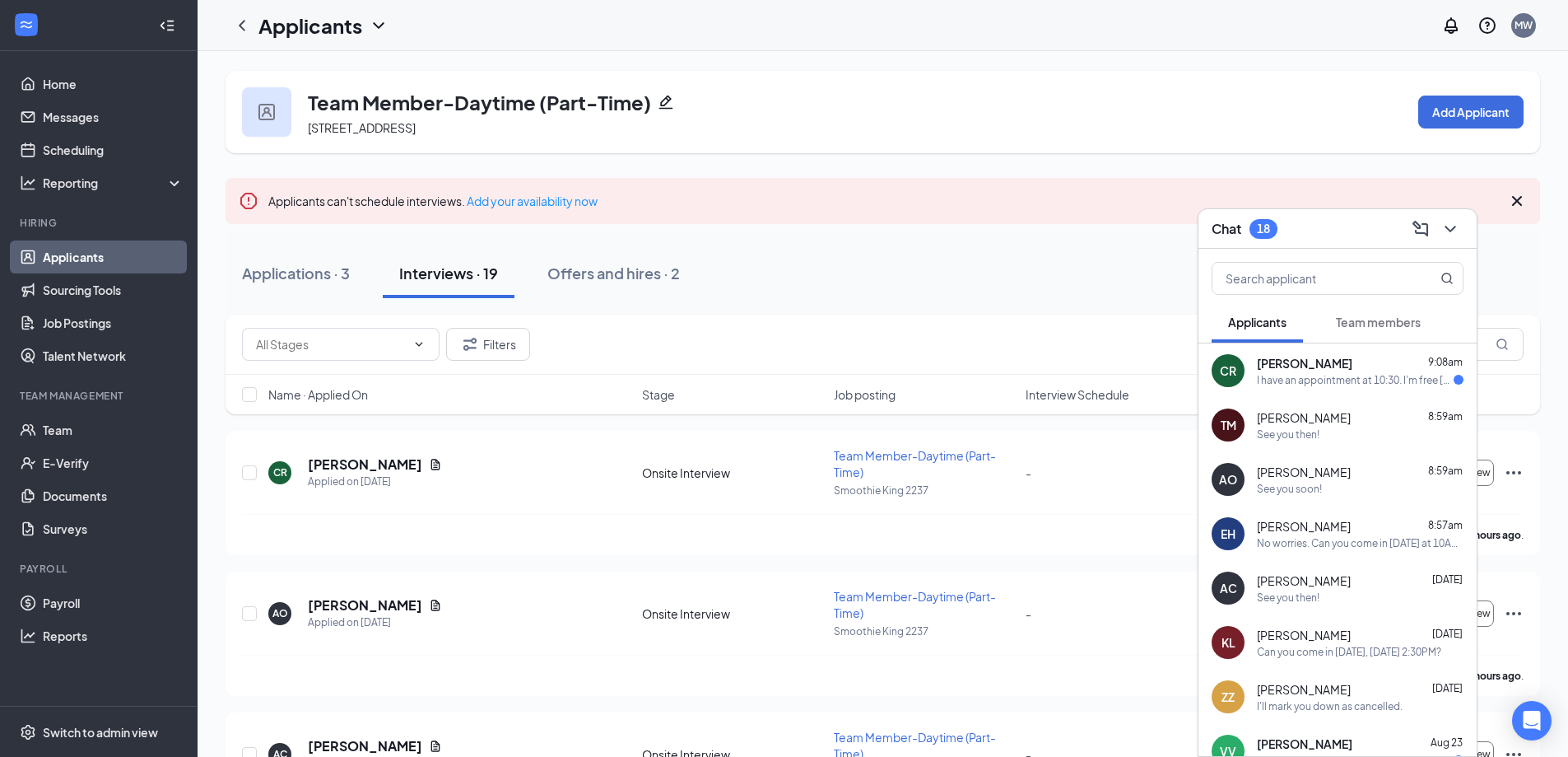
click at [861, 252] on div "Applications · 3 Interviews · 19 Offers and hires · 2" at bounding box center [883, 273] width 1315 height 50
click at [1455, 233] on icon "ChevronDown" at bounding box center [1450, 229] width 20 height 20
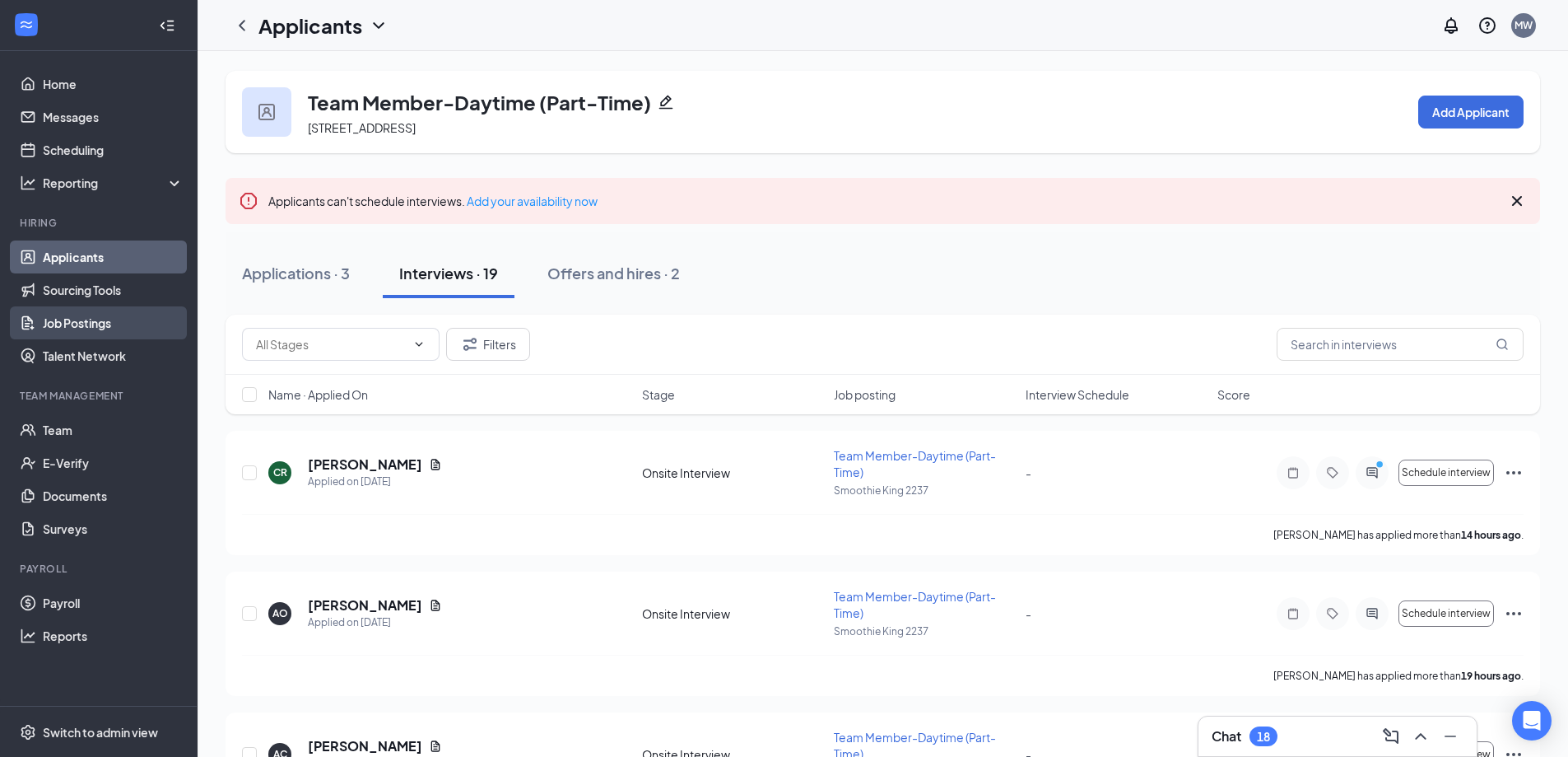
click at [62, 324] on link "Job Postings" at bounding box center [113, 323] width 141 height 33
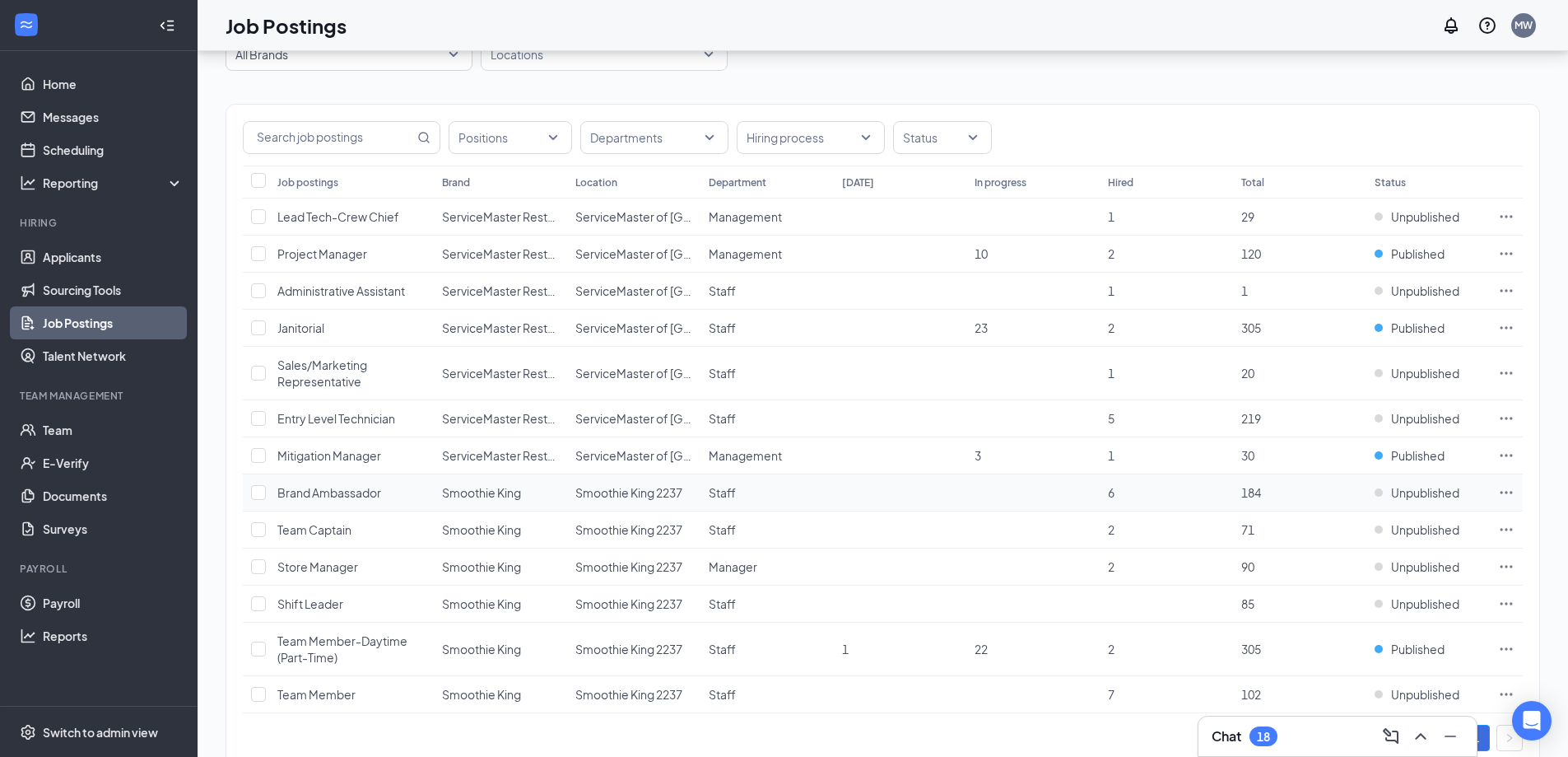
scroll to position [130, 0]
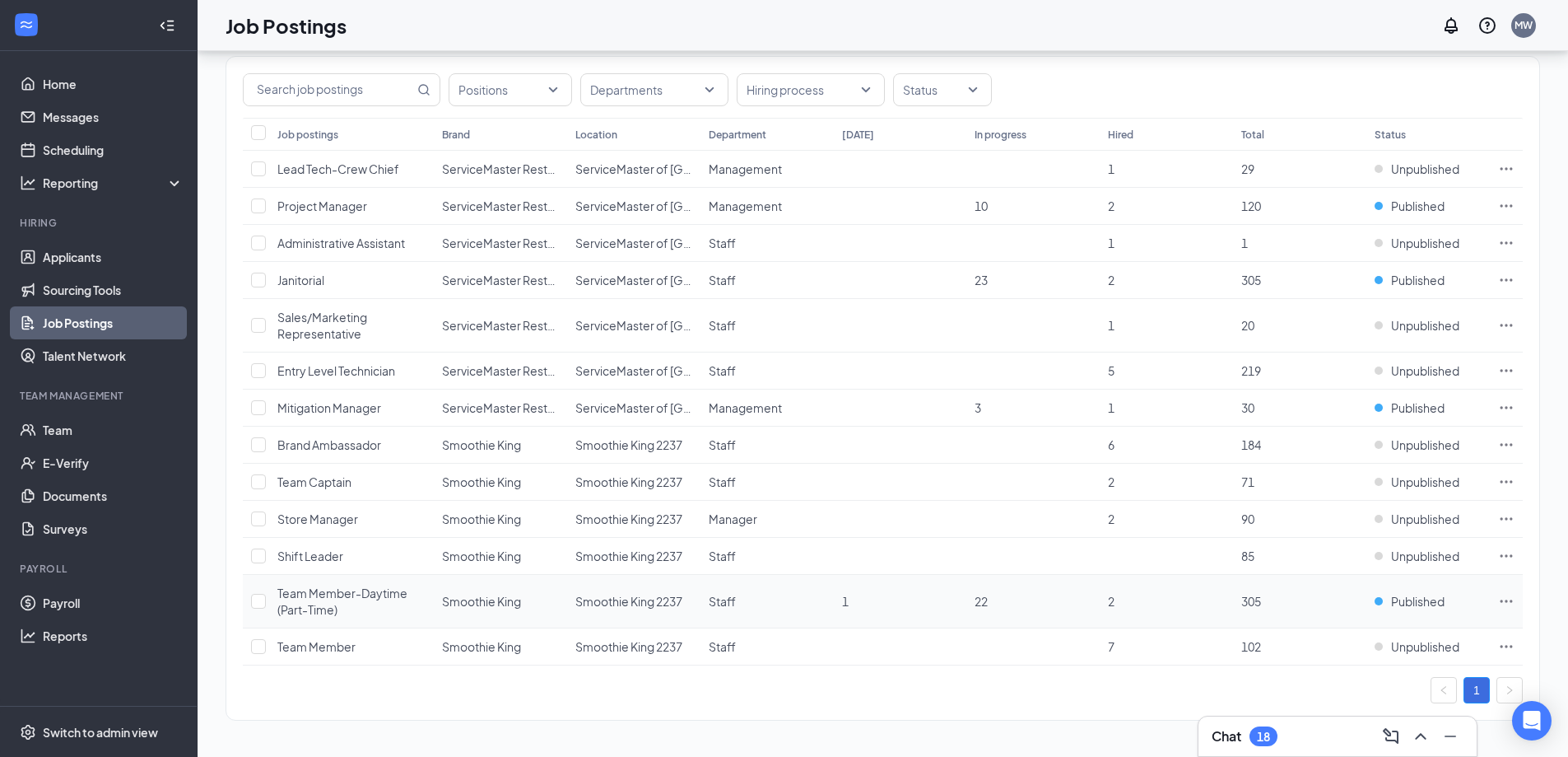
click at [1082, 615] on td "22" at bounding box center [1033, 601] width 133 height 53
click at [395, 590] on span "Team Member-Daytime (Part-Time)" at bounding box center [342, 600] width 130 height 31
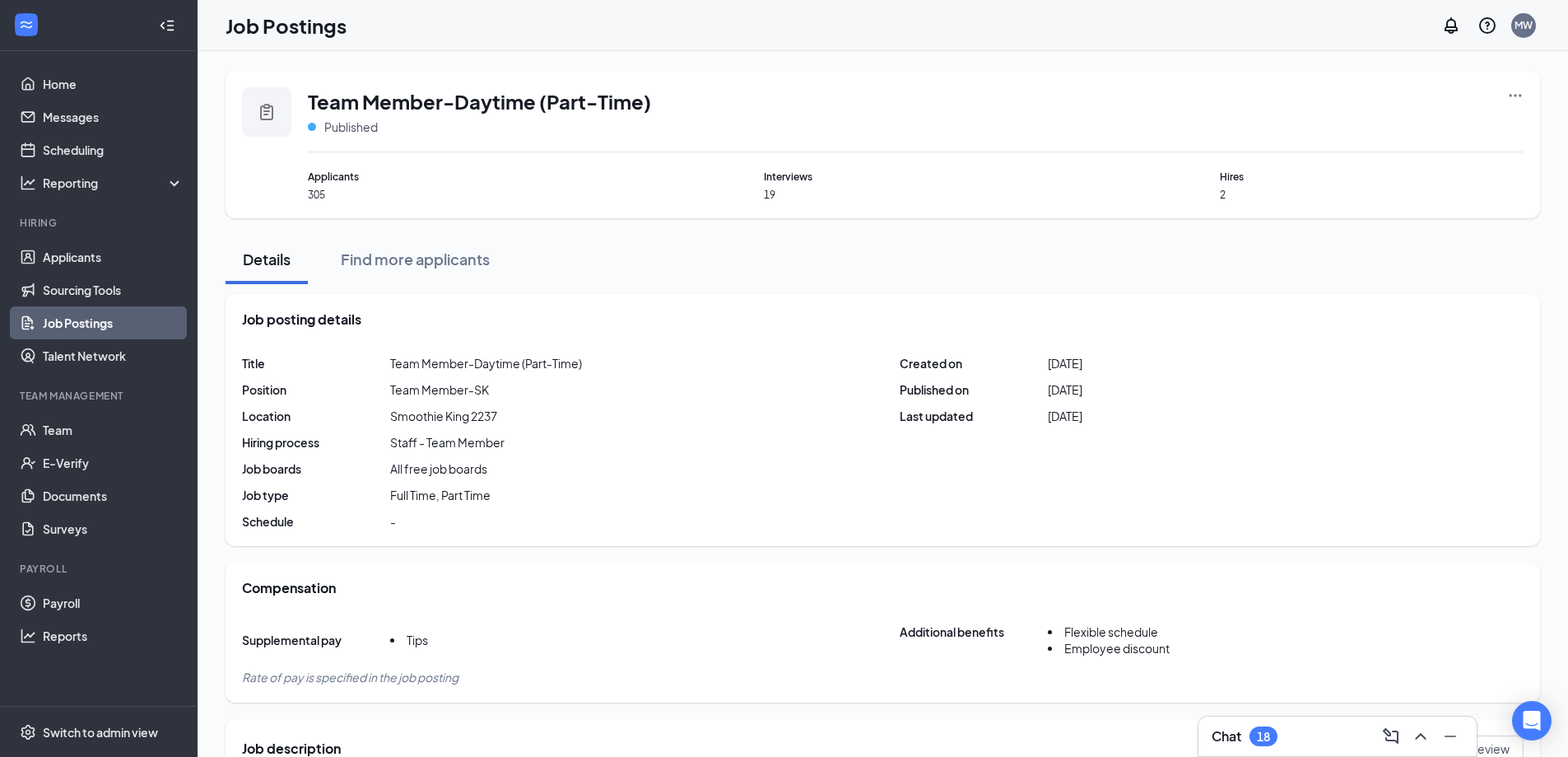
click at [67, 332] on link "Job Postings" at bounding box center [113, 323] width 141 height 33
